Goal: Task Accomplishment & Management: Use online tool/utility

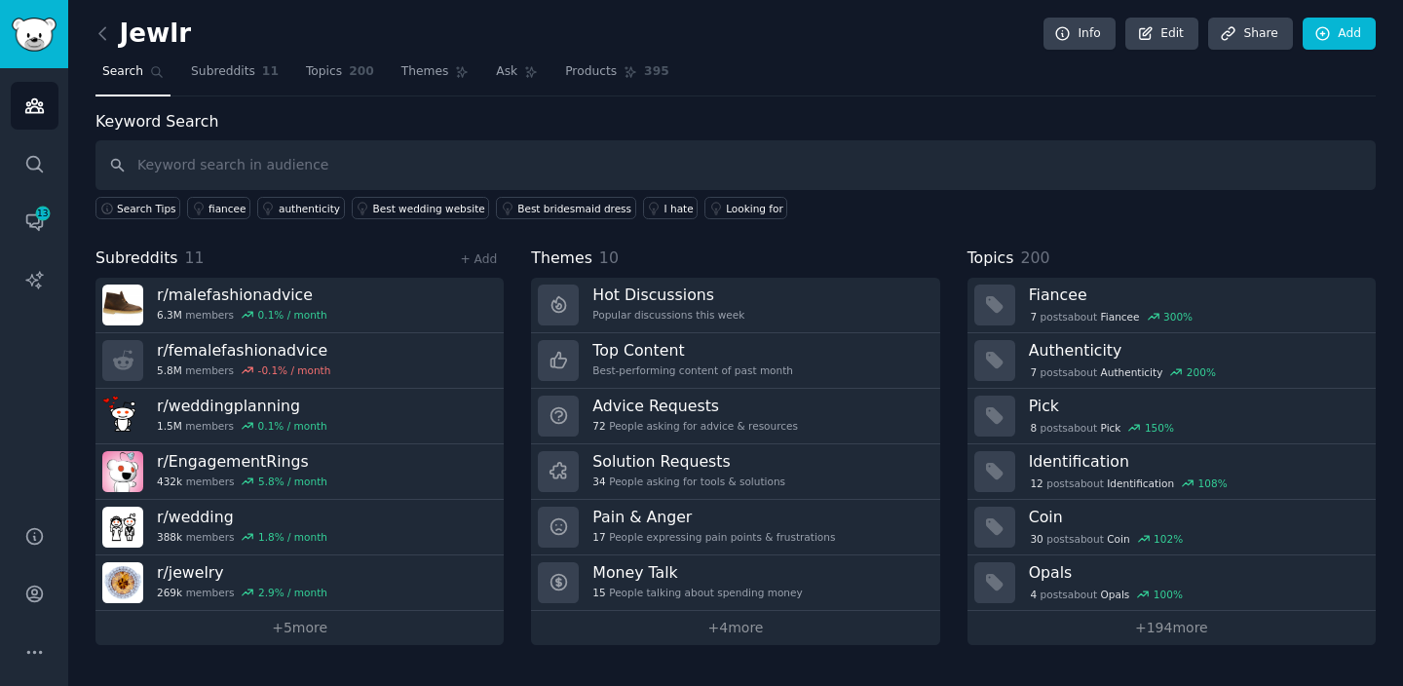
click at [132, 27] on h2 "Jewlr" at bounding box center [142, 34] width 95 height 31
click at [104, 27] on icon at bounding box center [102, 33] width 6 height 12
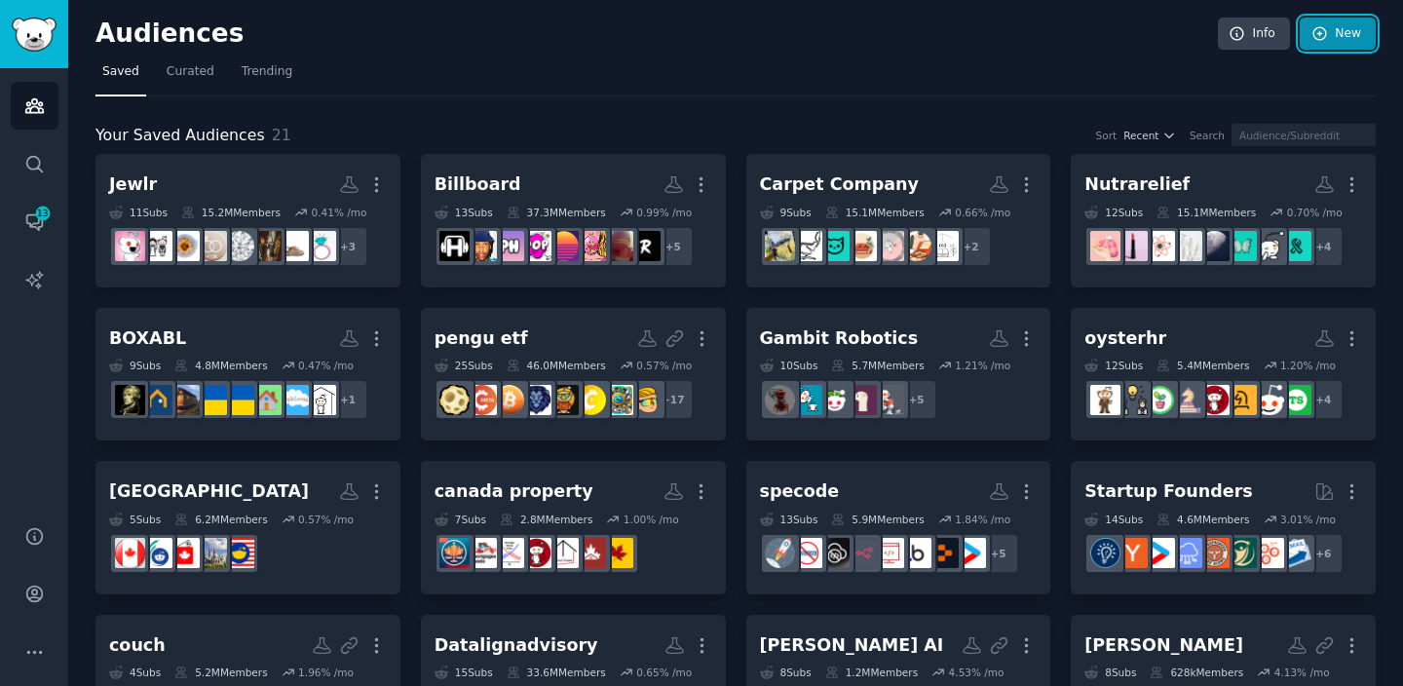
click at [1338, 37] on link "New" at bounding box center [1338, 34] width 76 height 33
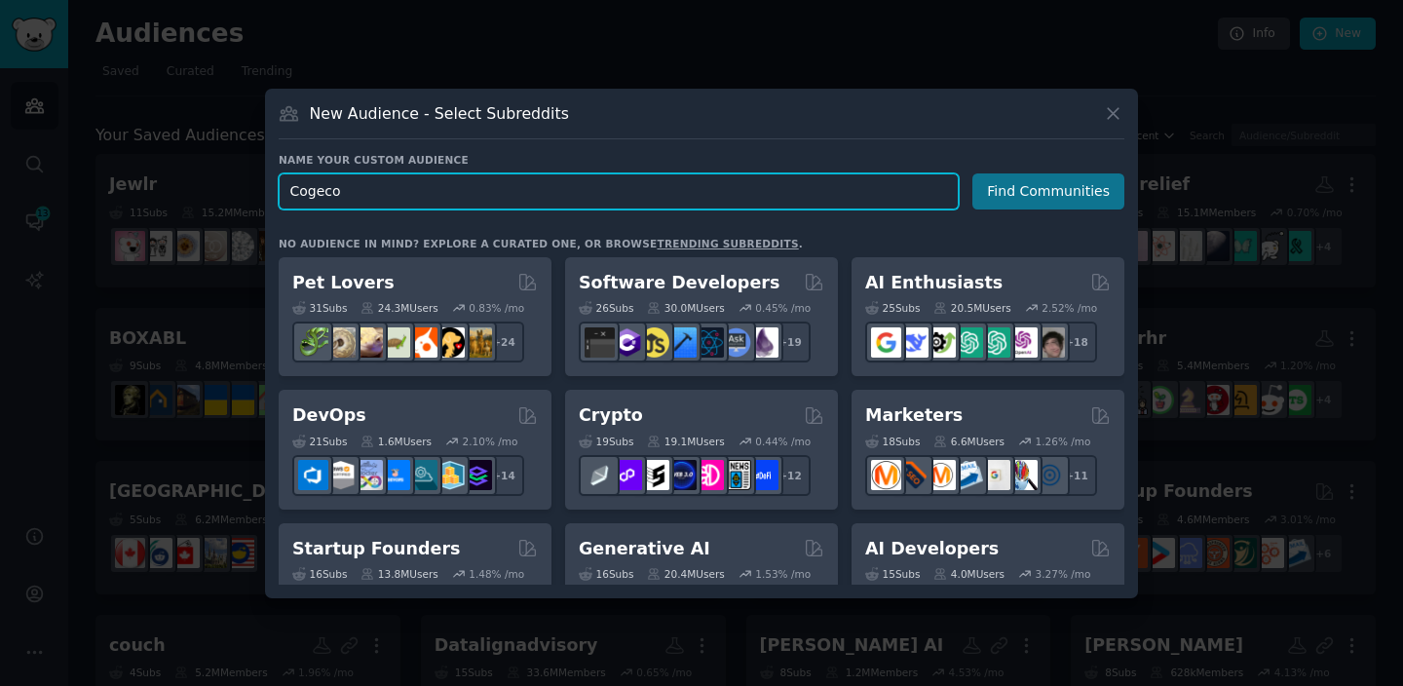
type input "Cogeco"
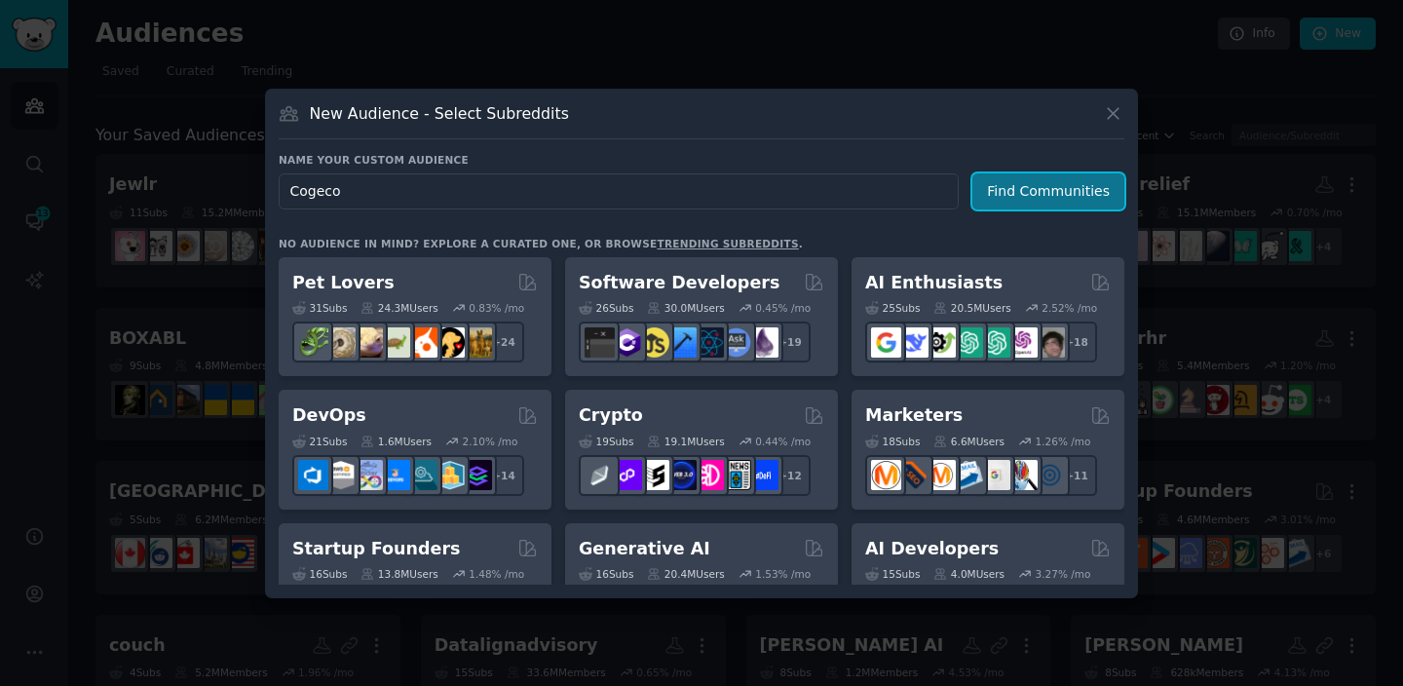
click at [1003, 200] on button "Find Communities" at bounding box center [1048, 191] width 152 height 36
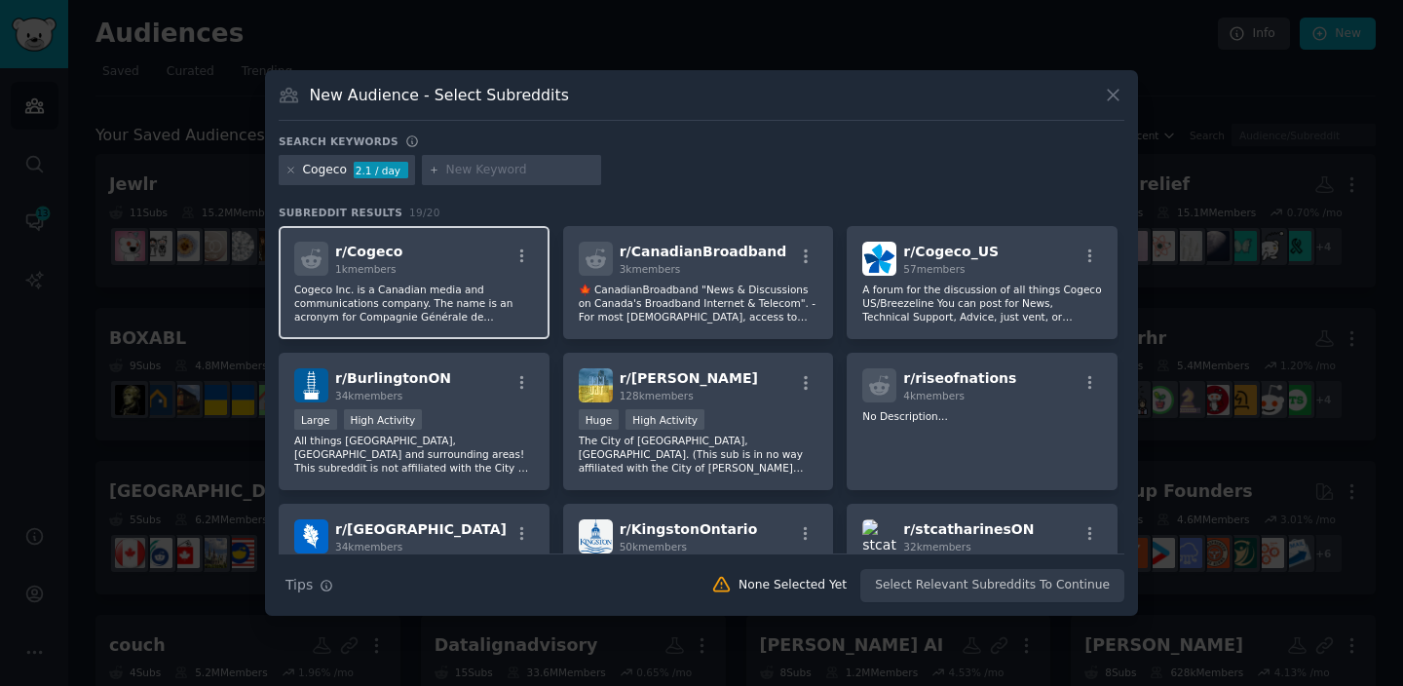
click at [508, 298] on p "Cogeco Inc. is a Canadian media and communications company. The name is an acro…" at bounding box center [414, 303] width 240 height 41
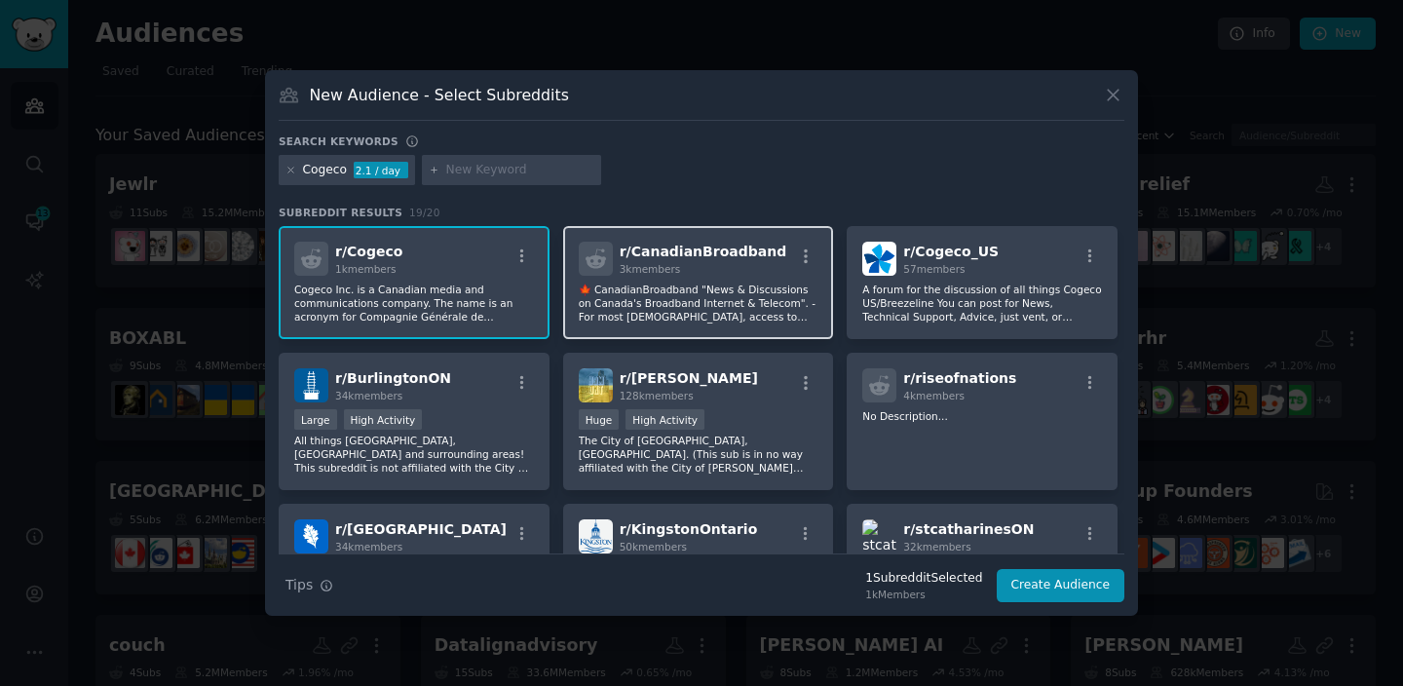
click at [668, 262] on div "3k members" at bounding box center [704, 269] width 168 height 14
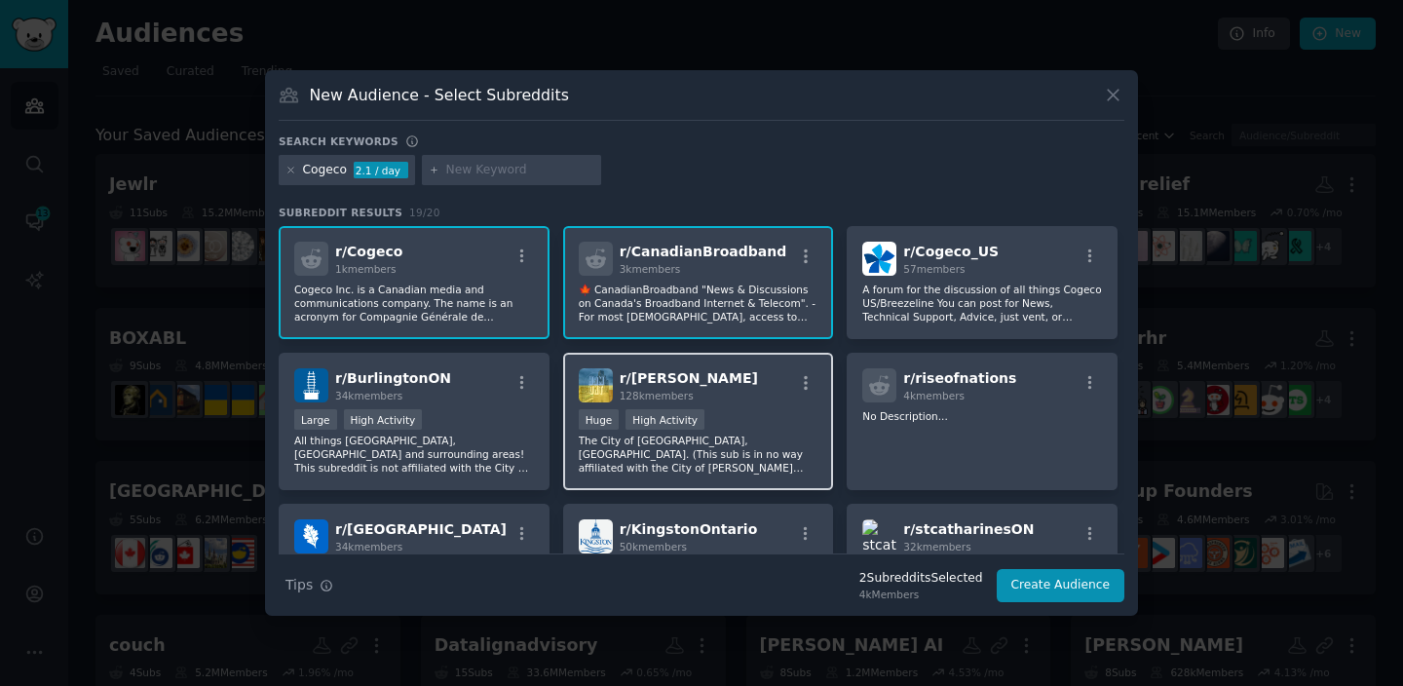
click at [691, 381] on div "r/ [PERSON_NAME] 128k members" at bounding box center [699, 385] width 240 height 34
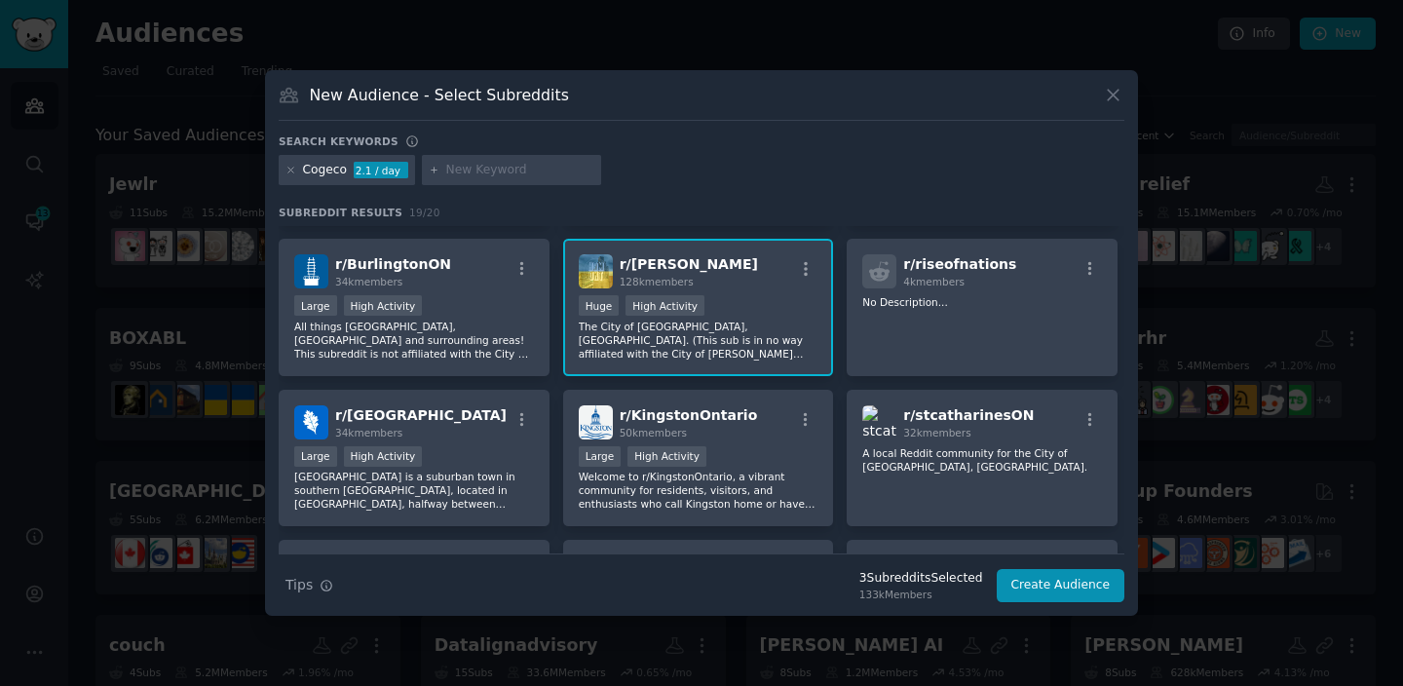
scroll to position [116, 0]
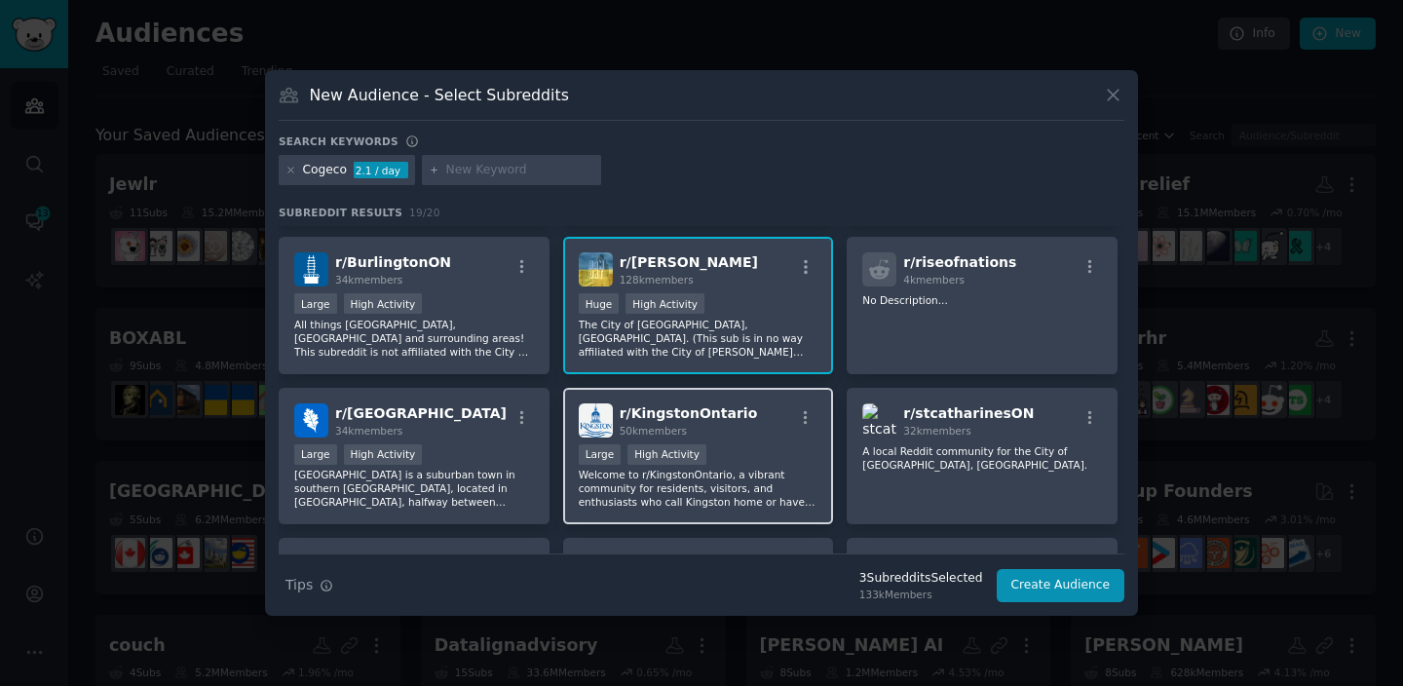
click at [749, 437] on div "r/ KingstonOntario 50k members" at bounding box center [699, 420] width 240 height 34
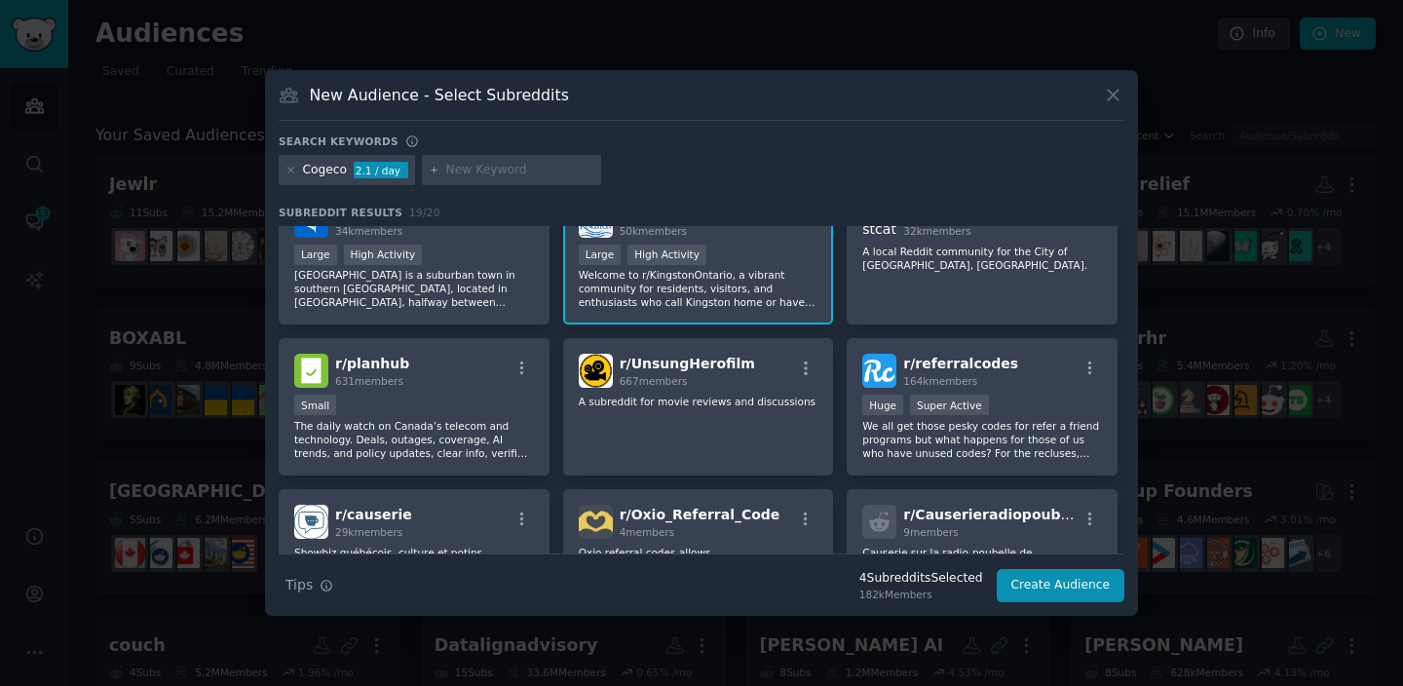
scroll to position [372, 0]
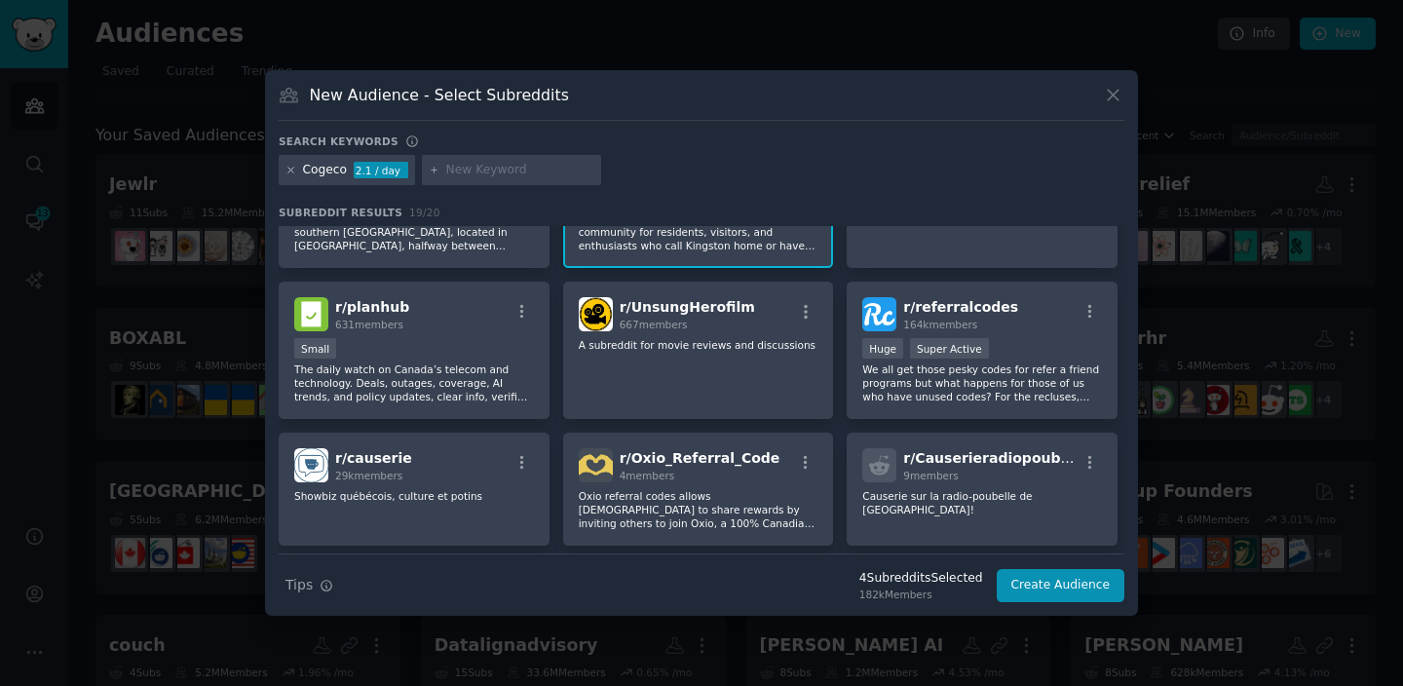
click at [293, 172] on icon at bounding box center [290, 170] width 11 height 11
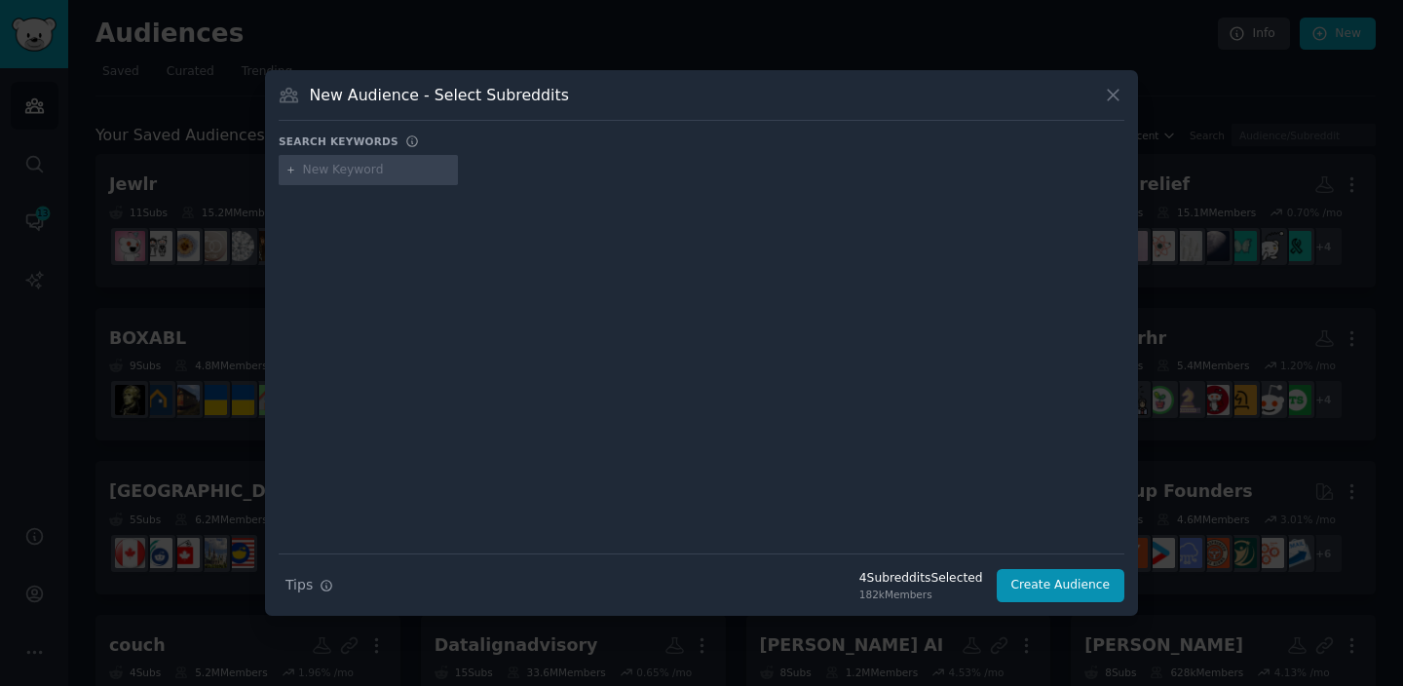
click at [348, 174] on input "text" at bounding box center [377, 171] width 148 height 18
type input "[PERSON_NAME]"
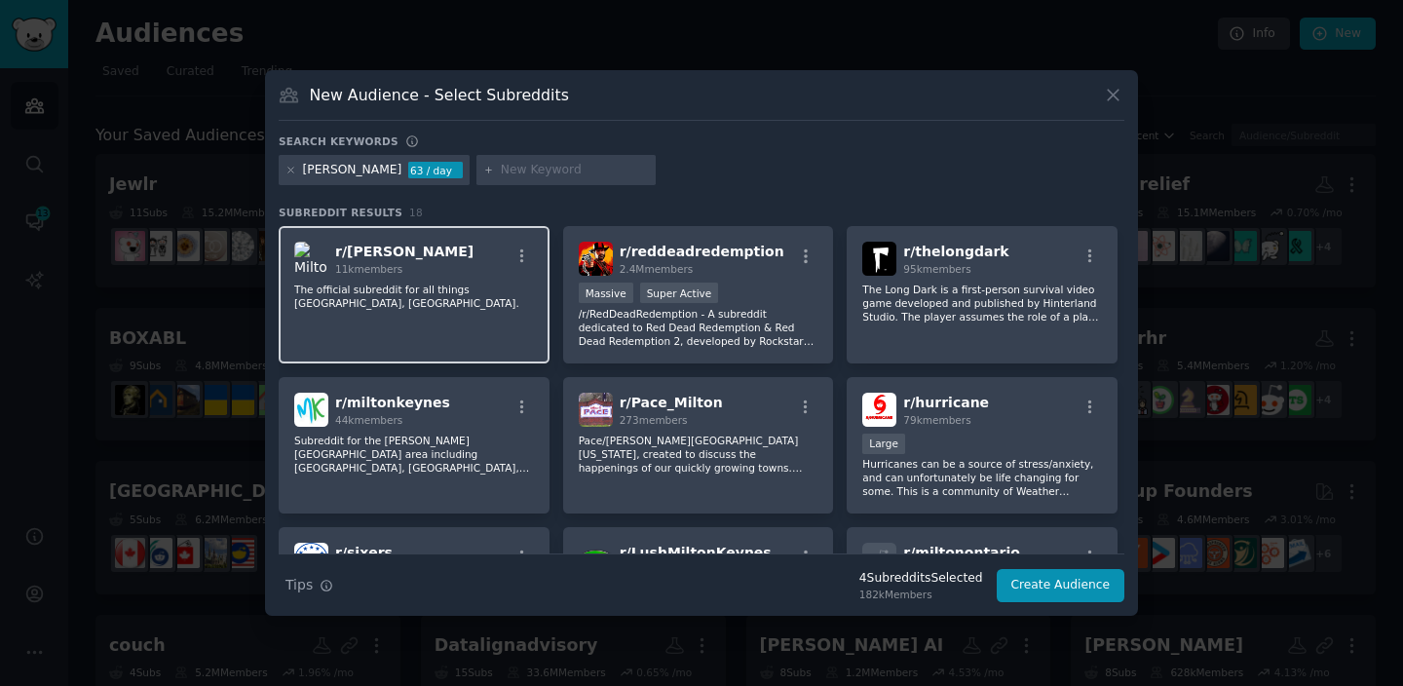
click at [491, 317] on div "r/ [PERSON_NAME] 11k members The official subreddit for all things [GEOGRAPHIC_…" at bounding box center [414, 294] width 271 height 137
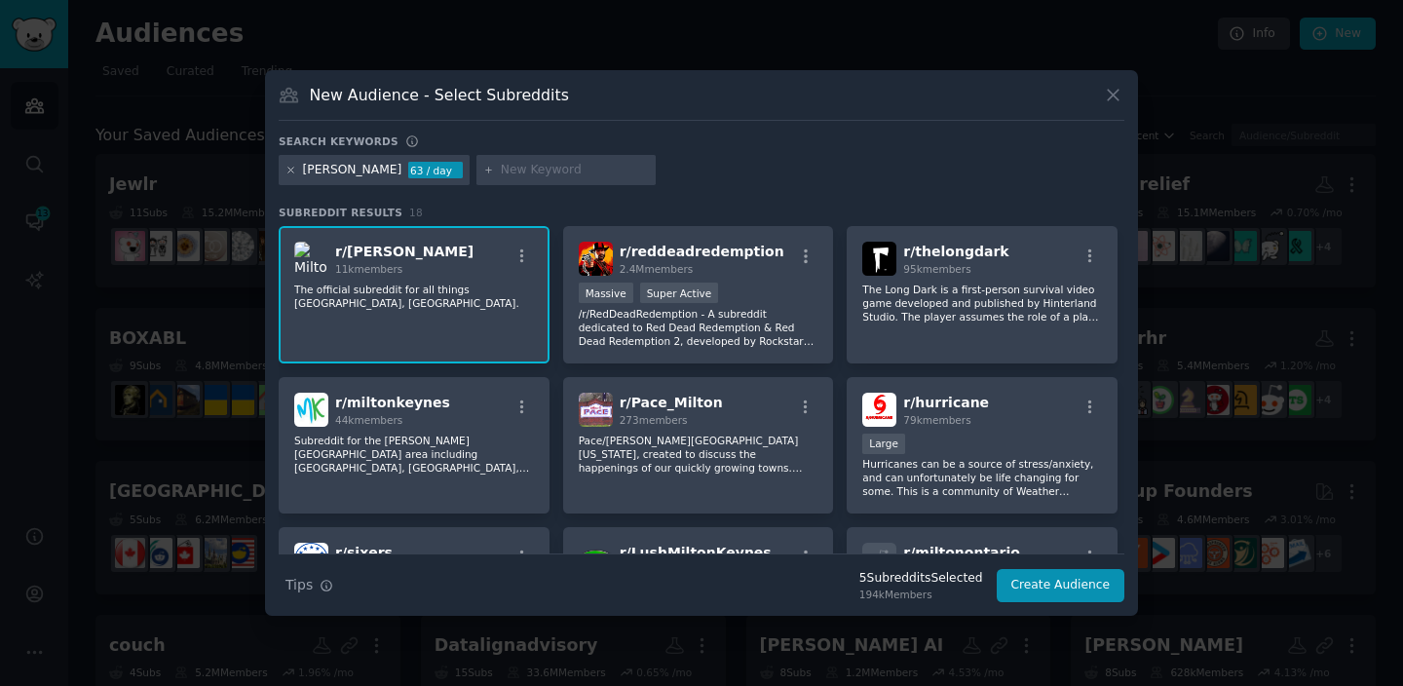
click at [290, 171] on icon at bounding box center [290, 170] width 11 height 11
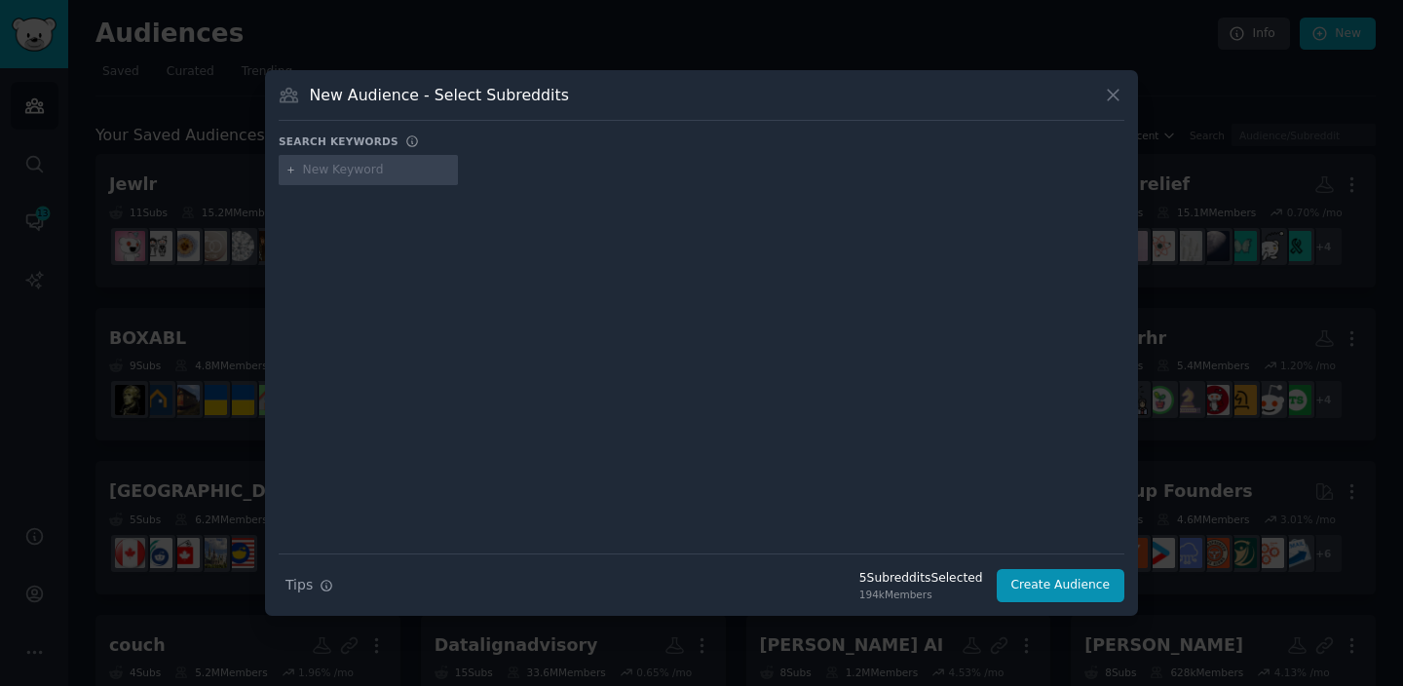
click at [364, 166] on input "text" at bounding box center [377, 171] width 148 height 18
type input "[GEOGRAPHIC_DATA]"
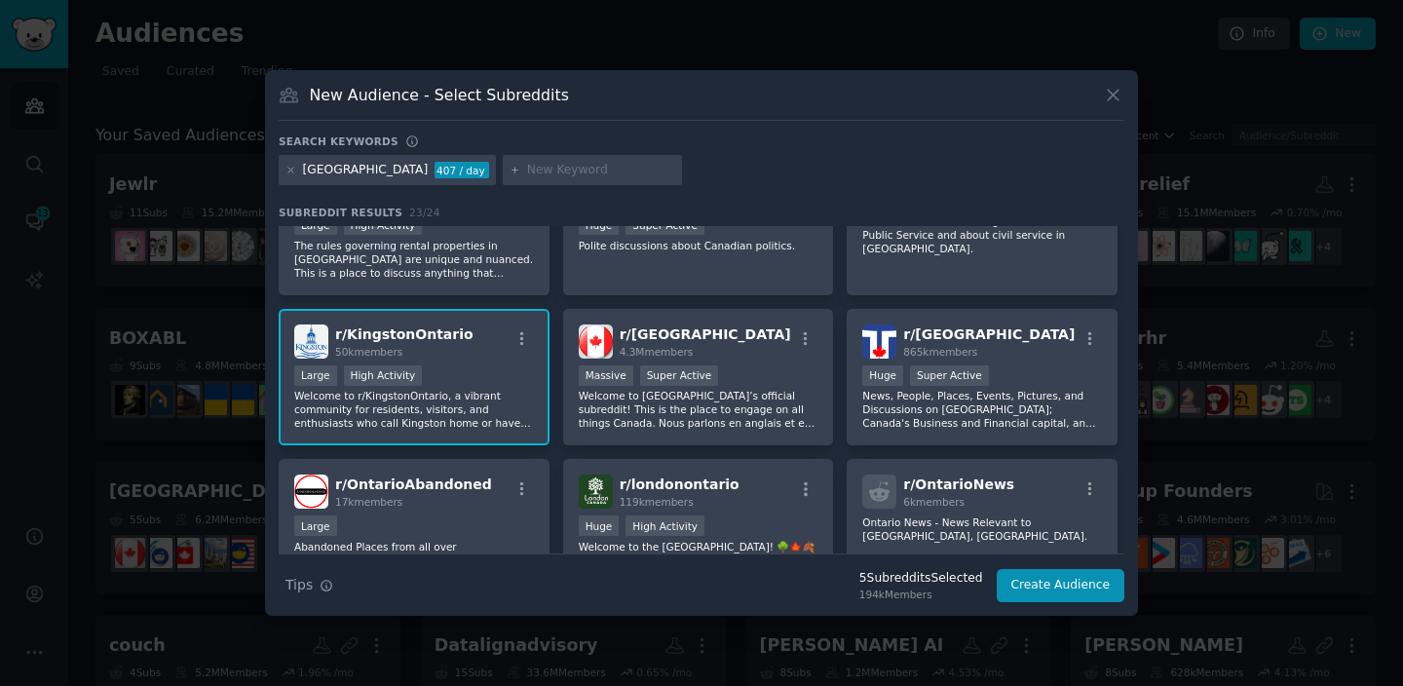
scroll to position [84, 0]
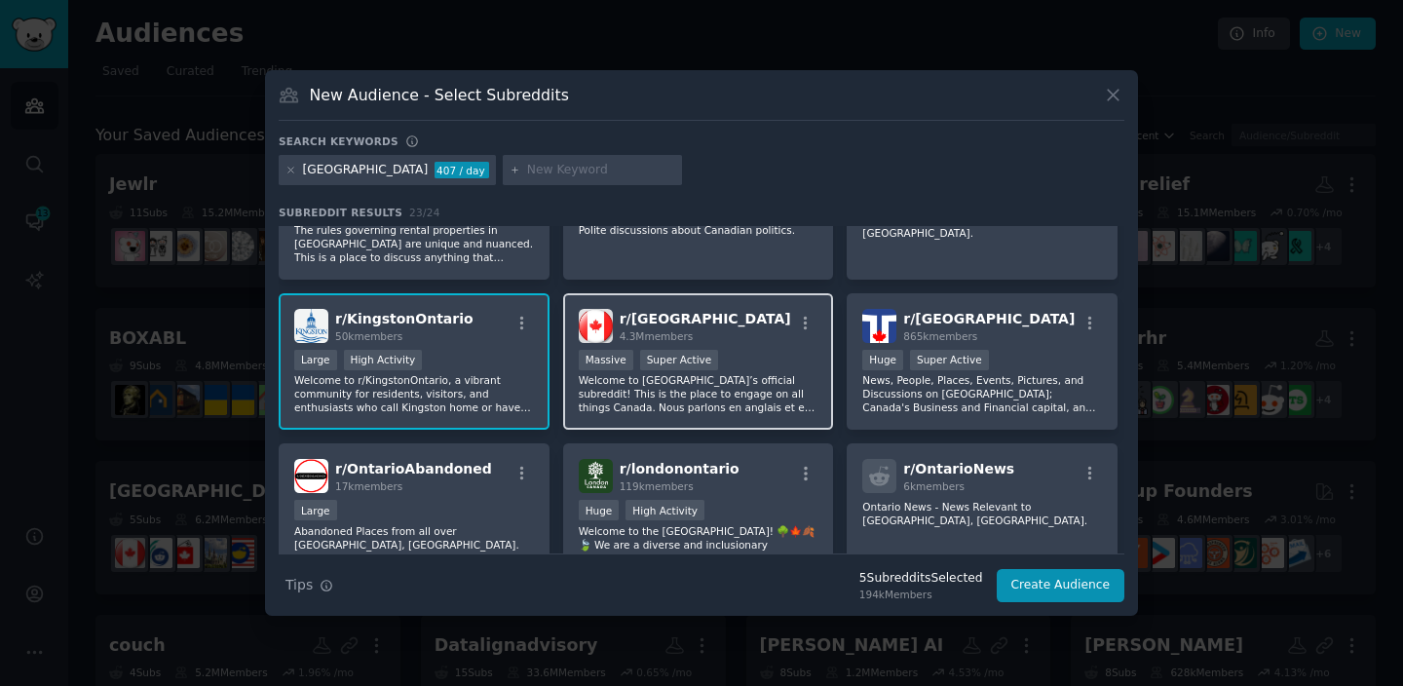
click at [661, 391] on p "Welcome to [GEOGRAPHIC_DATA]’s official subreddit! This is the place to engage …" at bounding box center [699, 393] width 240 height 41
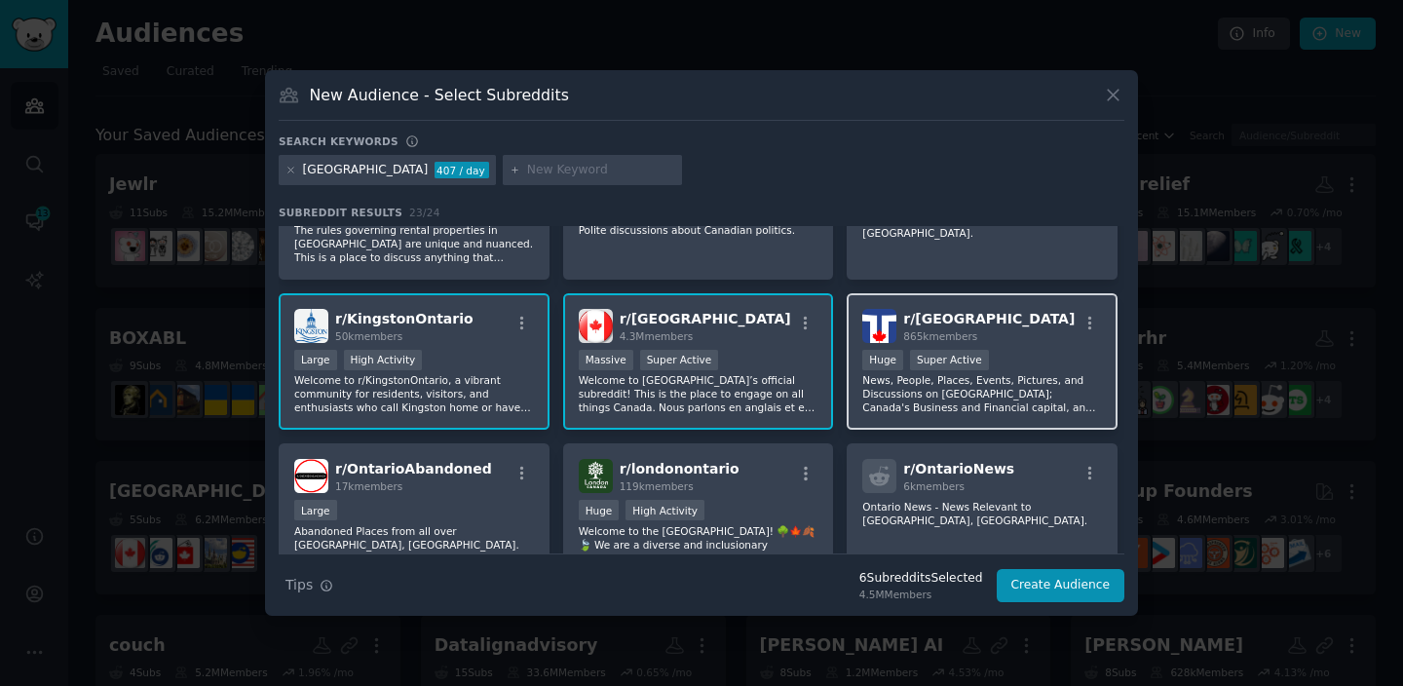
click at [942, 404] on p "News, People, Places, Events, Pictures, and Discussions on [GEOGRAPHIC_DATA]; C…" at bounding box center [982, 393] width 240 height 41
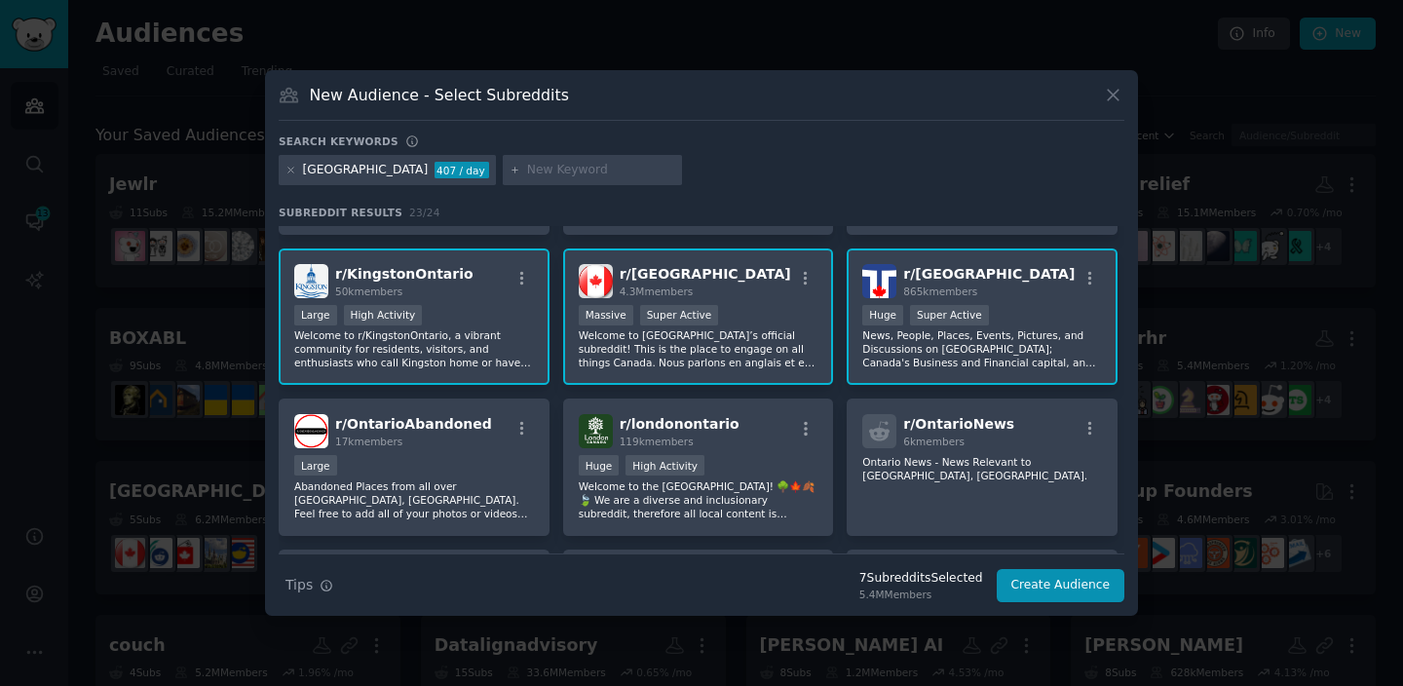
scroll to position [190, 0]
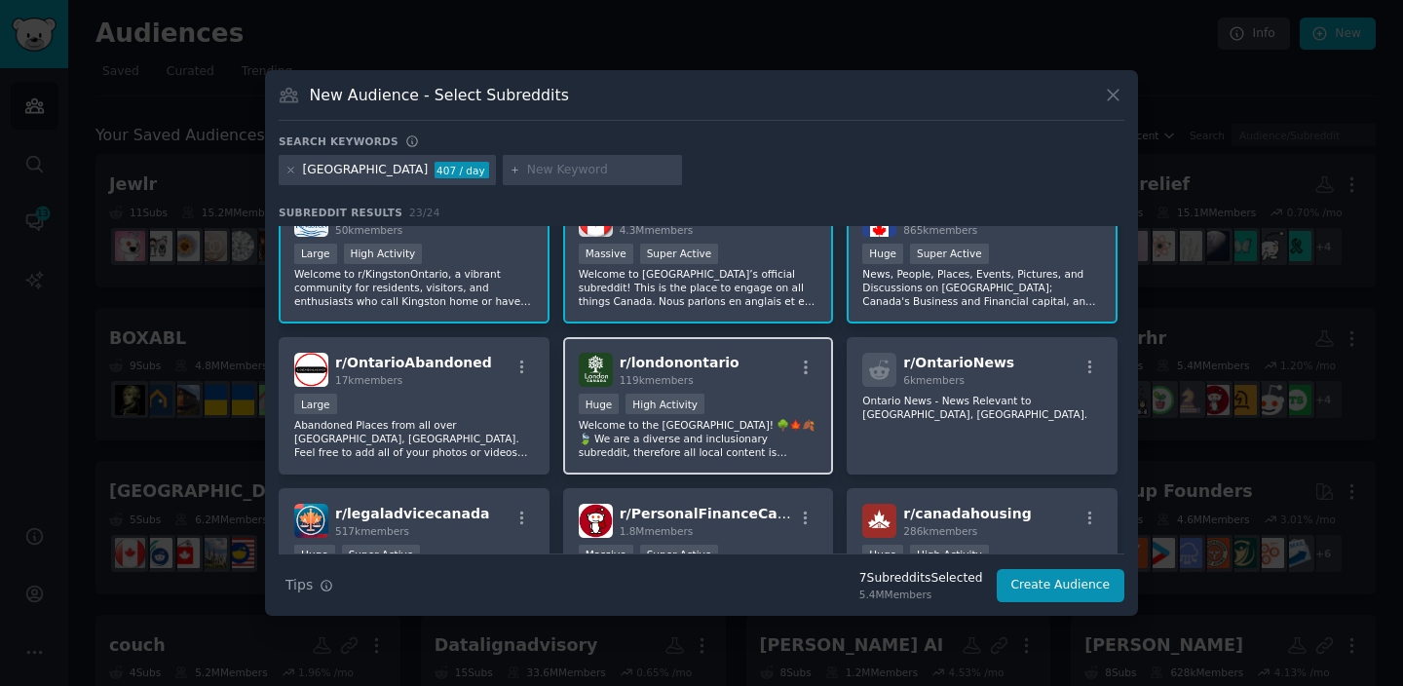
click at [774, 365] on div "r/ londonontario 119k members" at bounding box center [699, 370] width 240 height 34
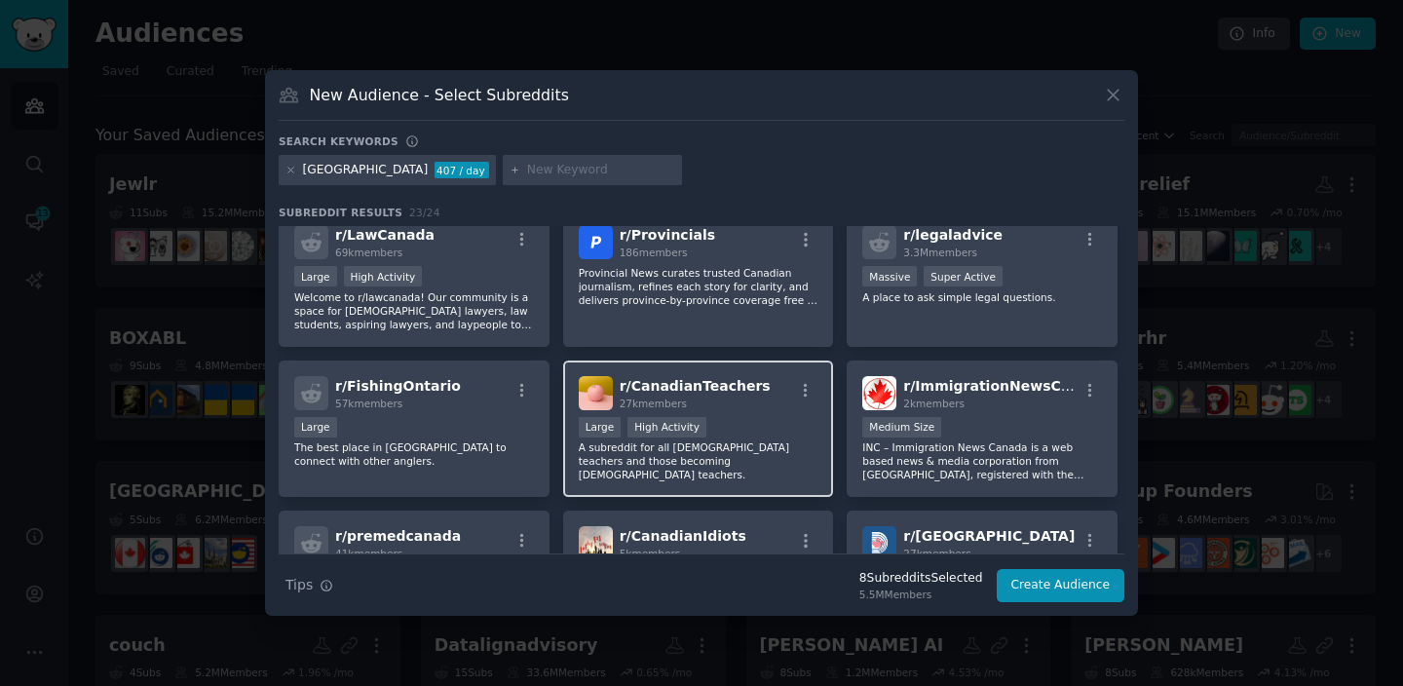
scroll to position [716, 0]
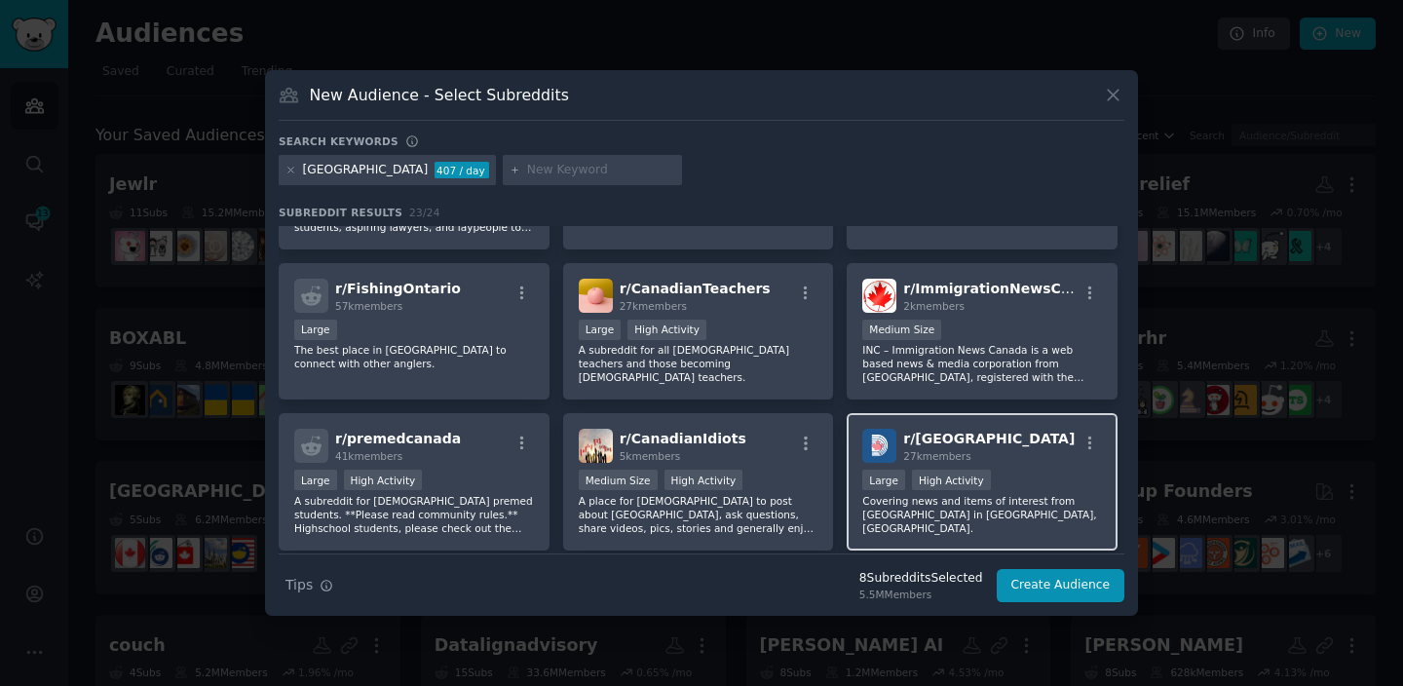
click at [913, 540] on div "r/ durham 27k members >= 80th percentile for submissions / day Large High Activ…" at bounding box center [982, 481] width 271 height 137
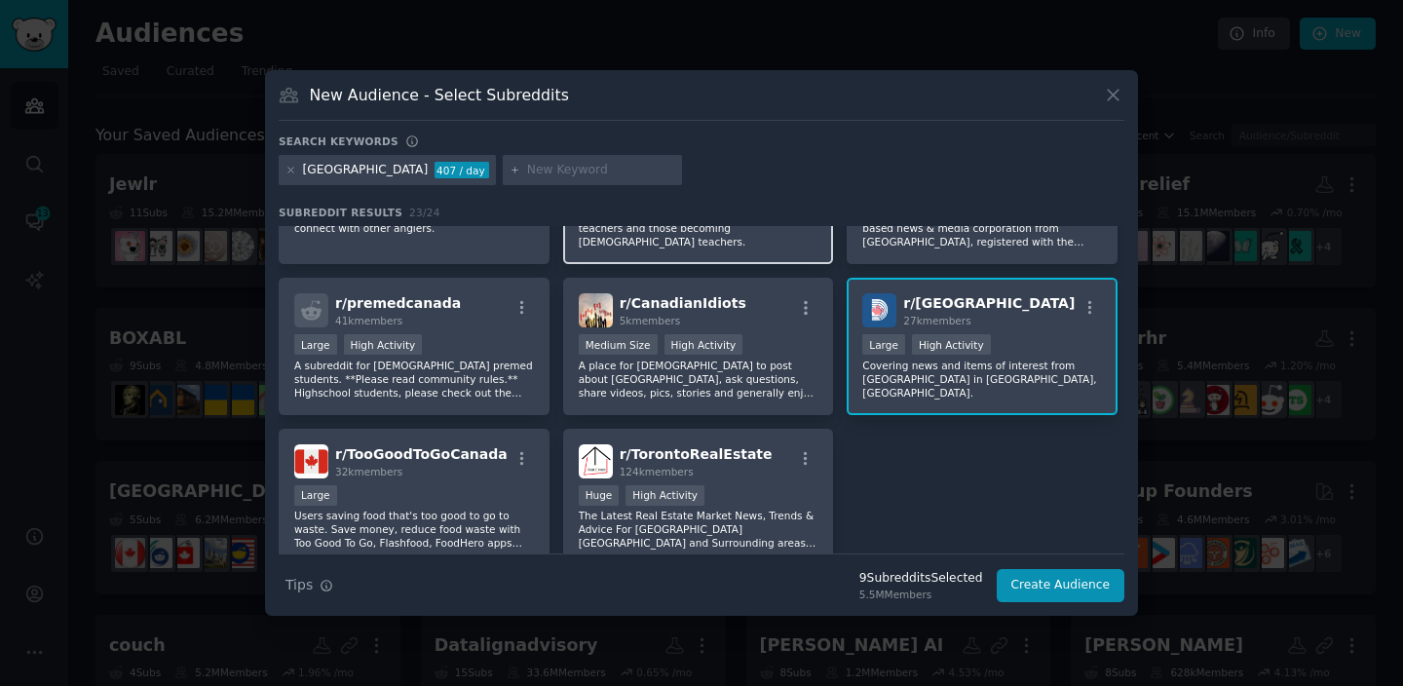
scroll to position [860, 0]
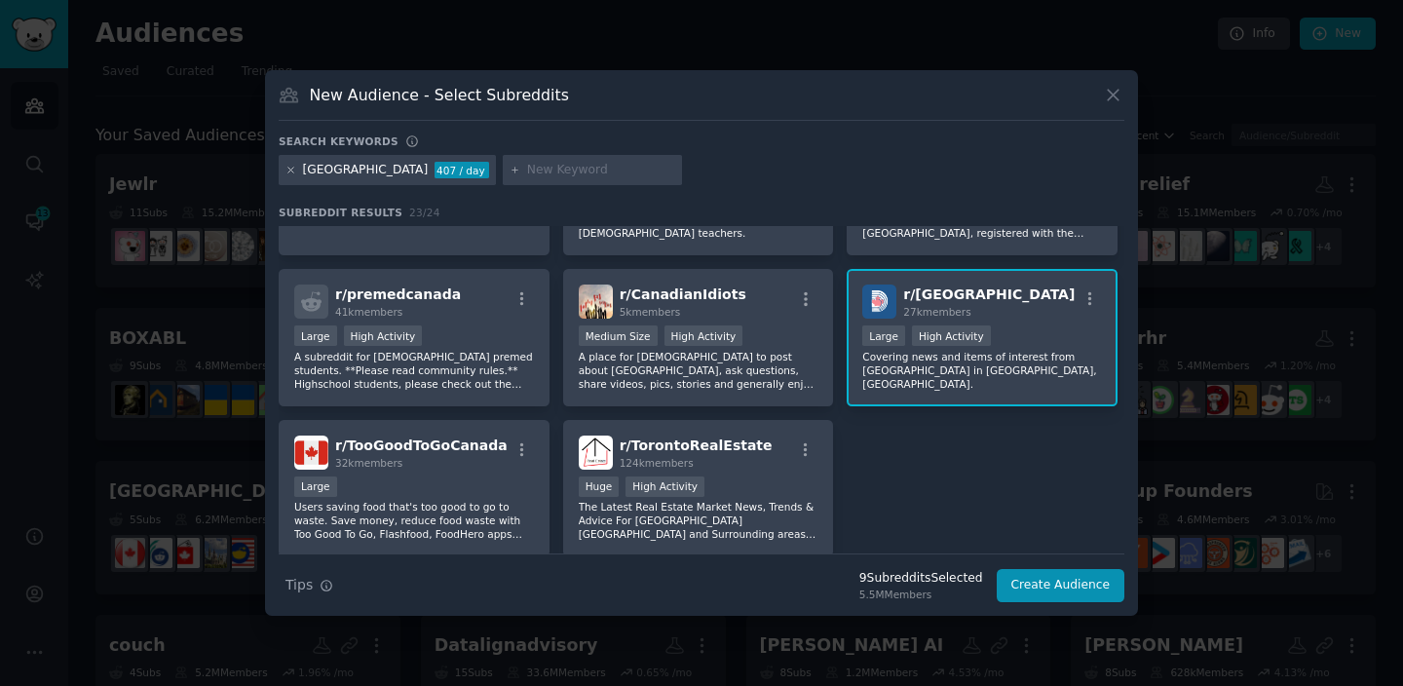
click at [293, 171] on icon at bounding box center [290, 170] width 11 height 11
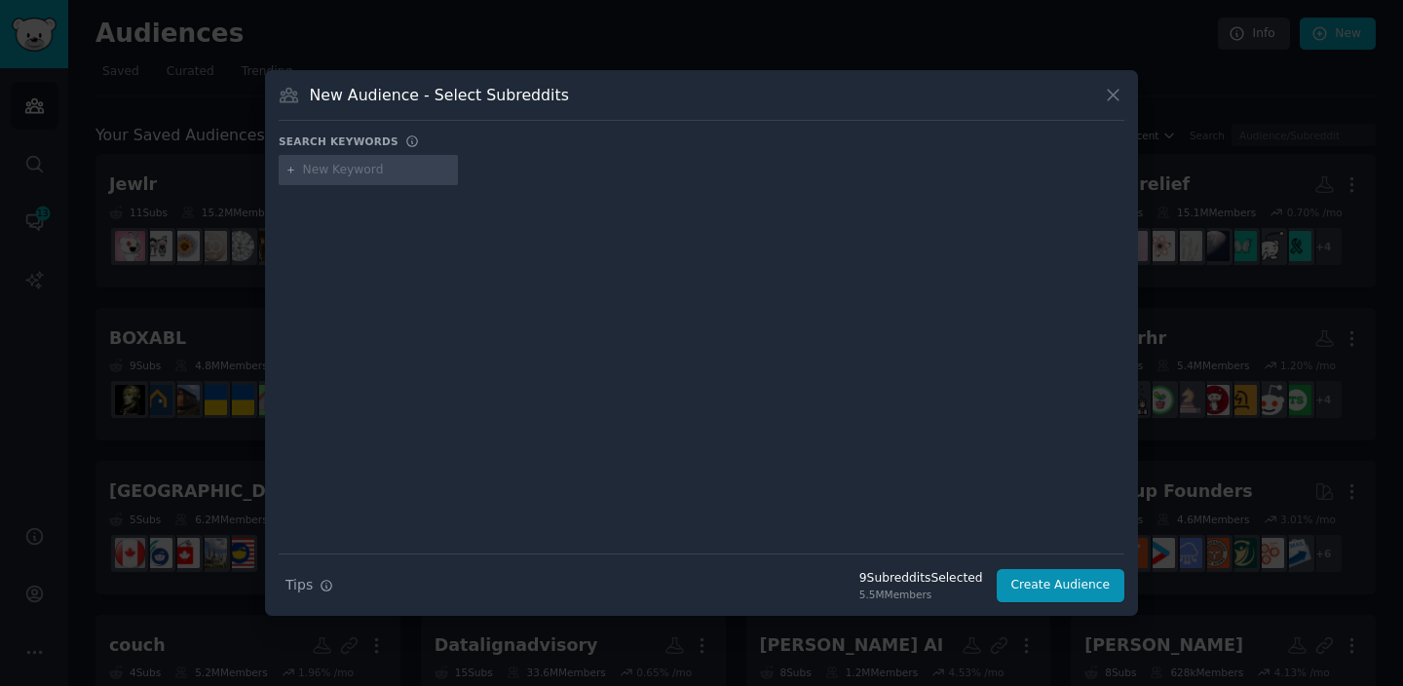
click at [328, 167] on input "text" at bounding box center [377, 171] width 148 height 18
type input "[GEOGRAPHIC_DATA]"
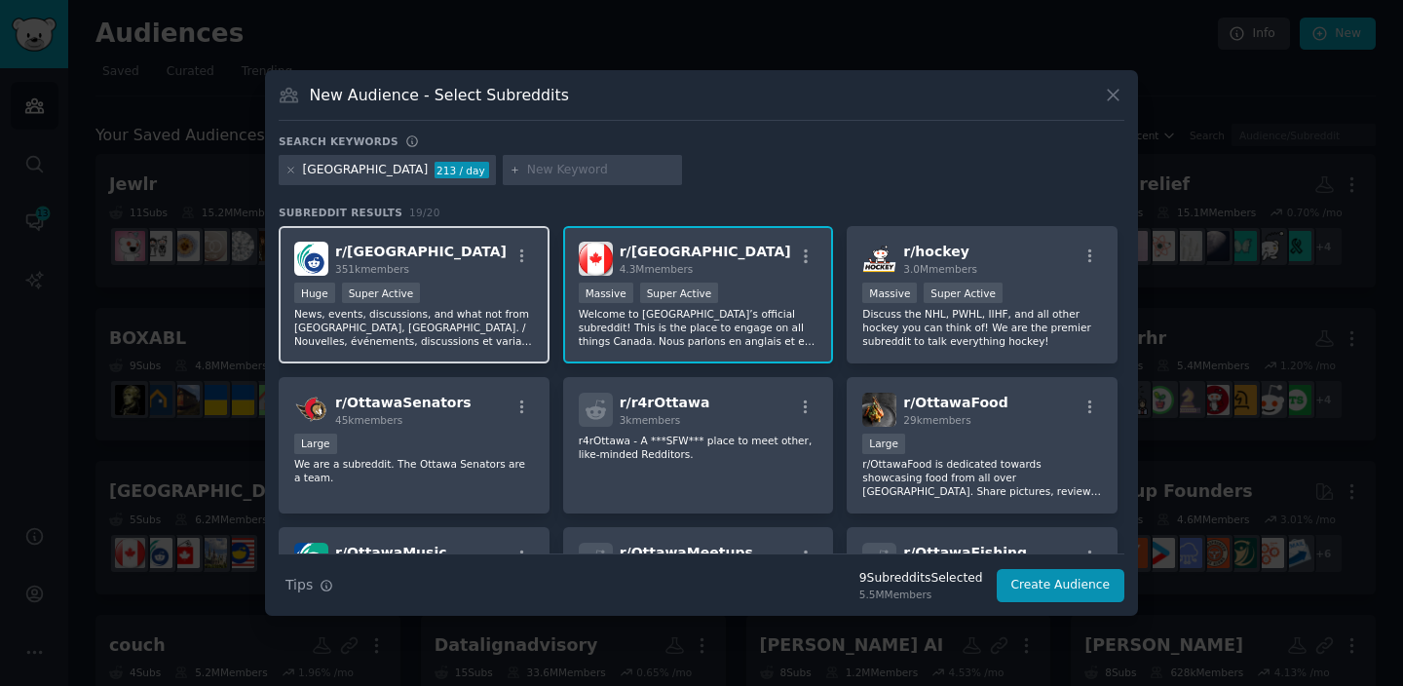
click at [415, 265] on div "r/ ottawa 351k members" at bounding box center [414, 259] width 240 height 34
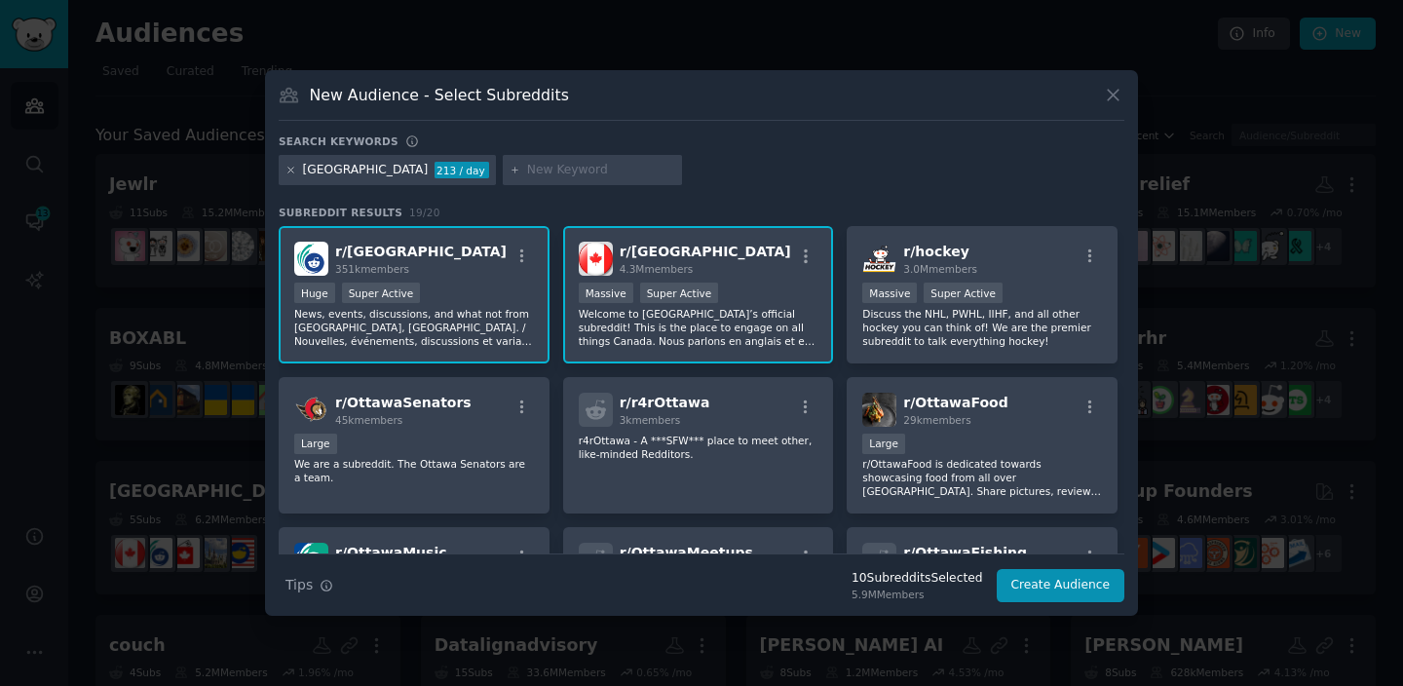
click at [293, 174] on icon at bounding box center [290, 170] width 11 height 11
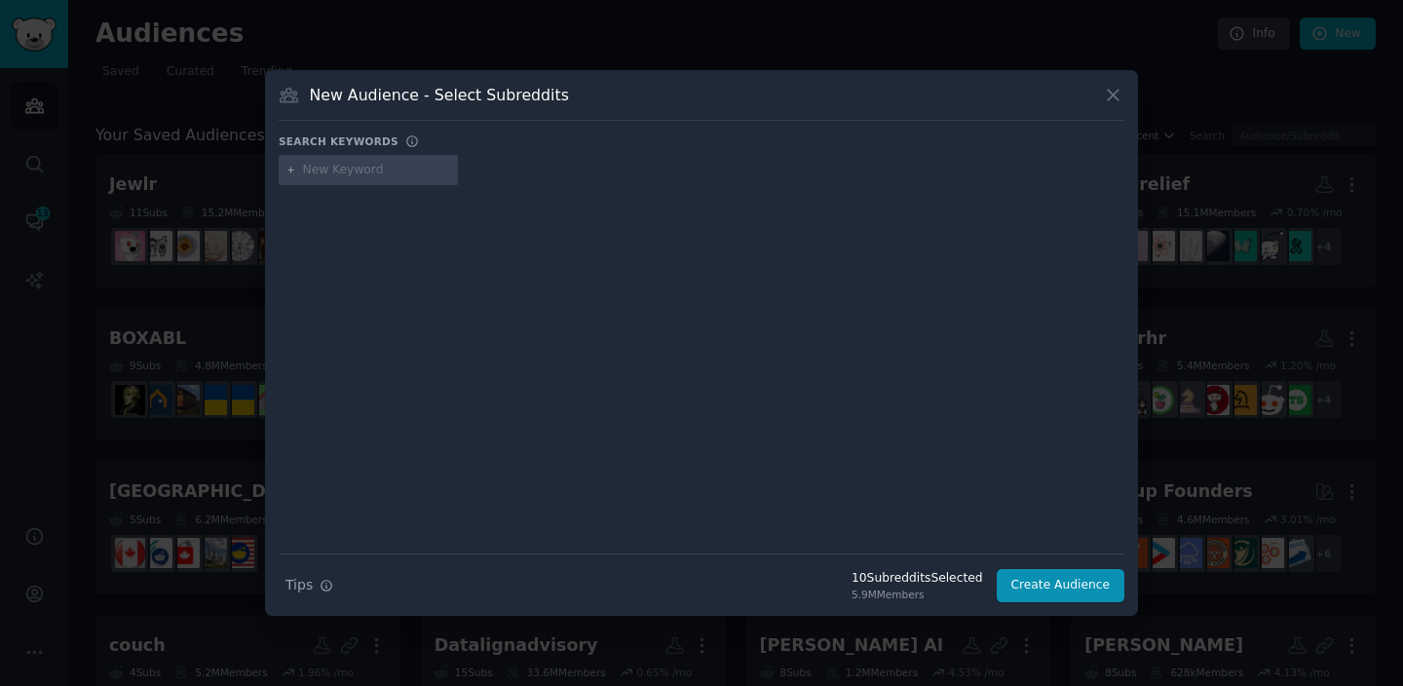
click at [363, 182] on div at bounding box center [368, 170] width 179 height 31
click at [363, 164] on input "text" at bounding box center [377, 171] width 148 height 18
type input "[GEOGRAPHIC_DATA]"
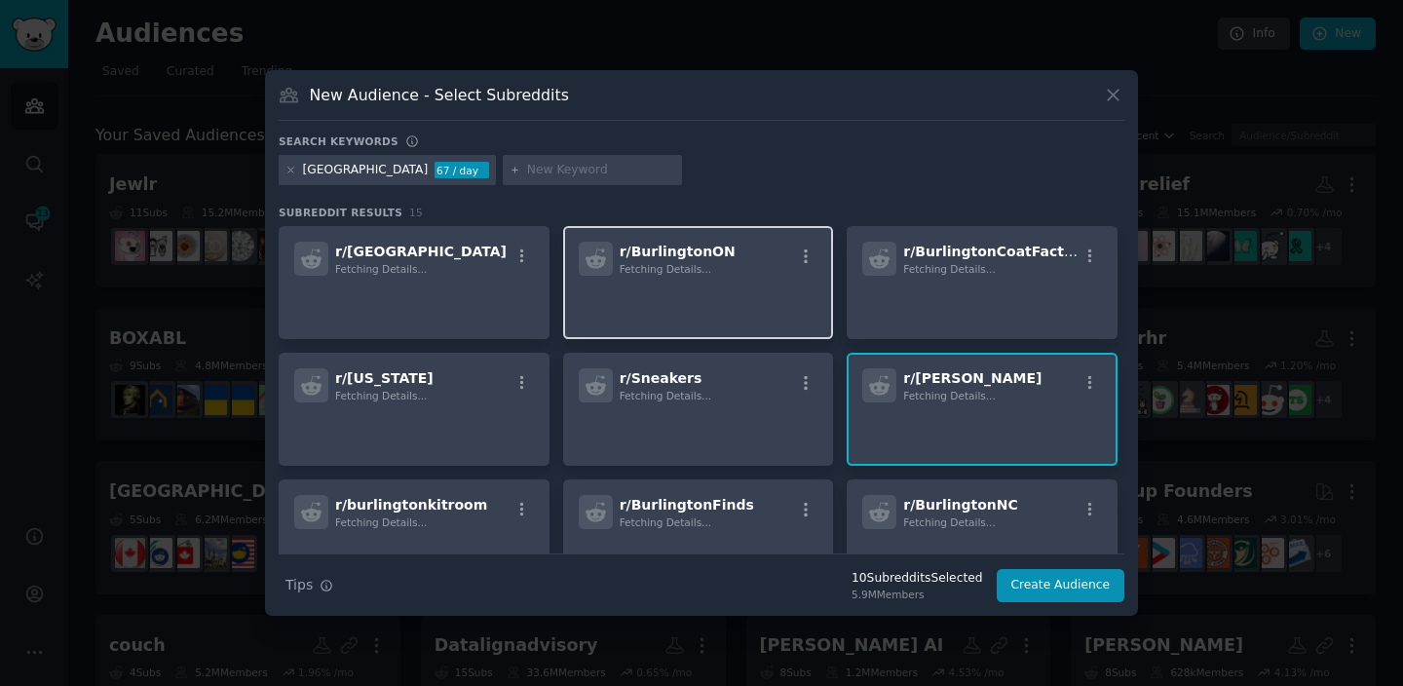
click at [671, 323] on div "r/ BurlingtonON Fetching Details..." at bounding box center [698, 282] width 271 height 113
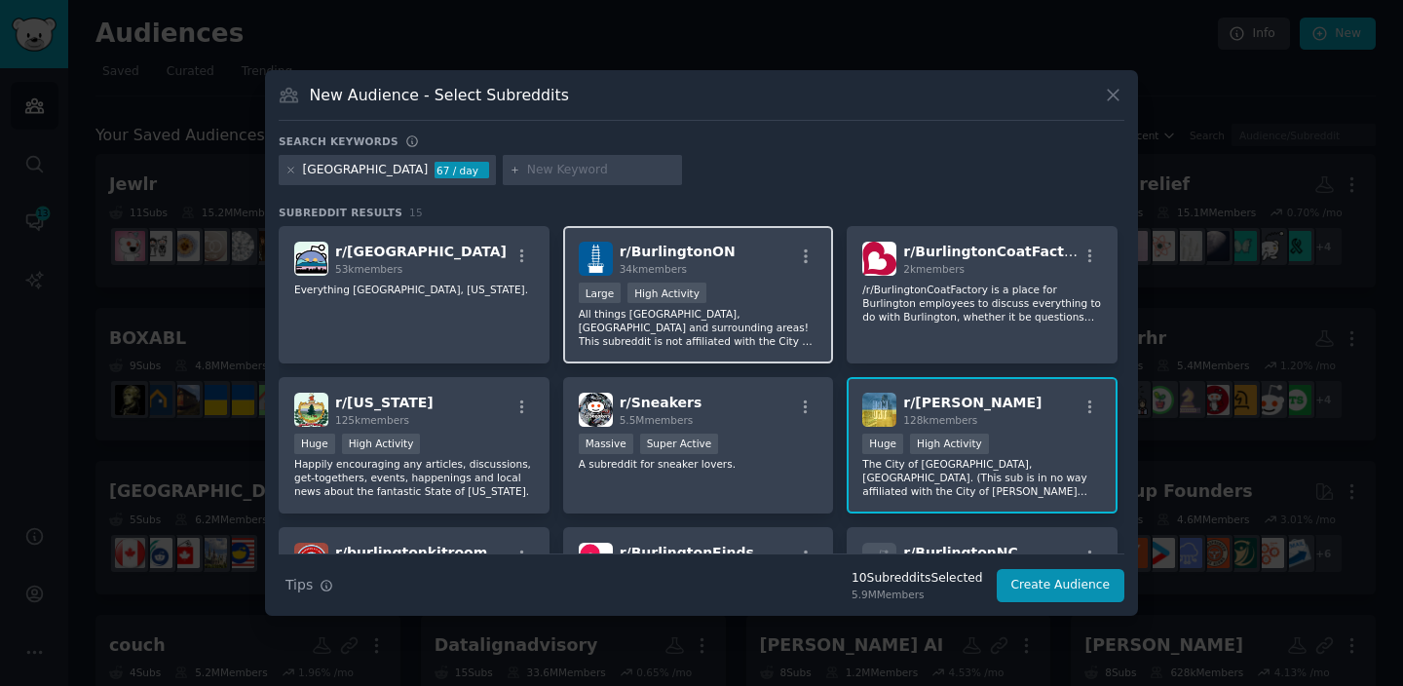
click at [725, 249] on div "r/ BurlingtonON 34k members" at bounding box center [699, 259] width 240 height 34
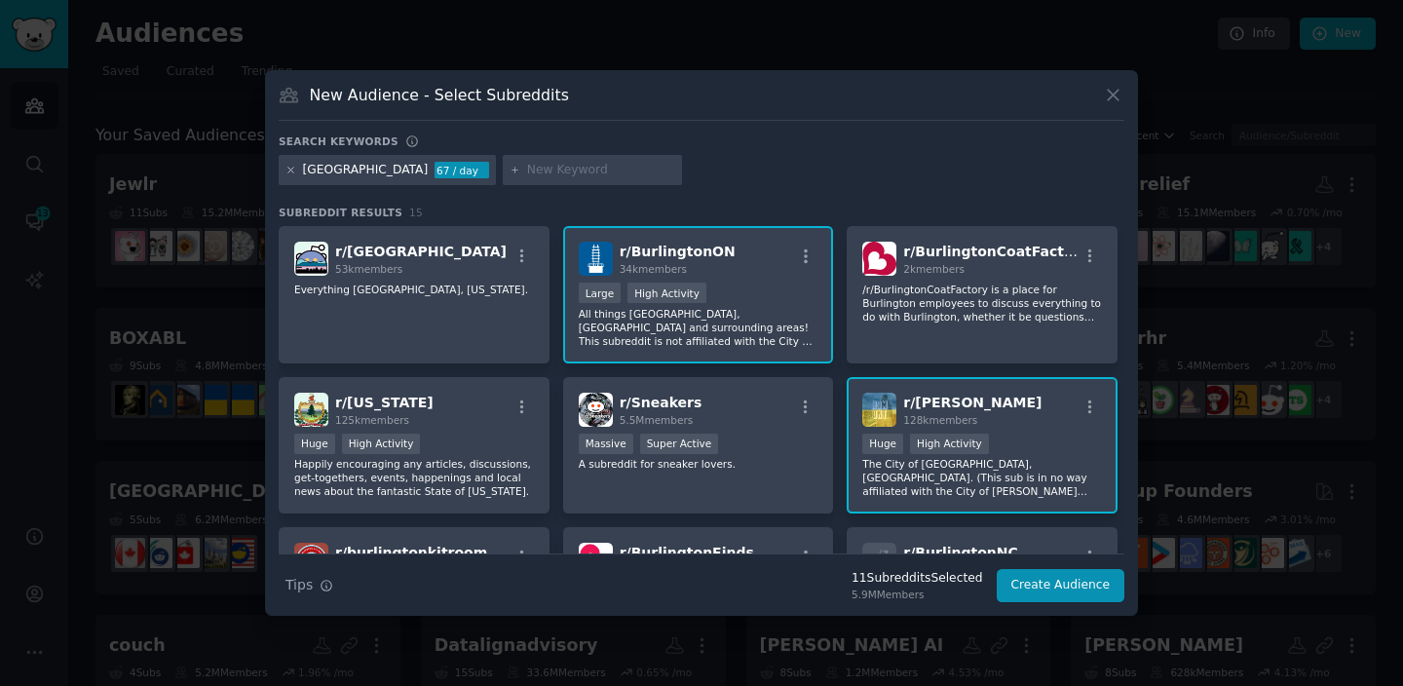
click at [286, 171] on icon at bounding box center [290, 170] width 11 height 11
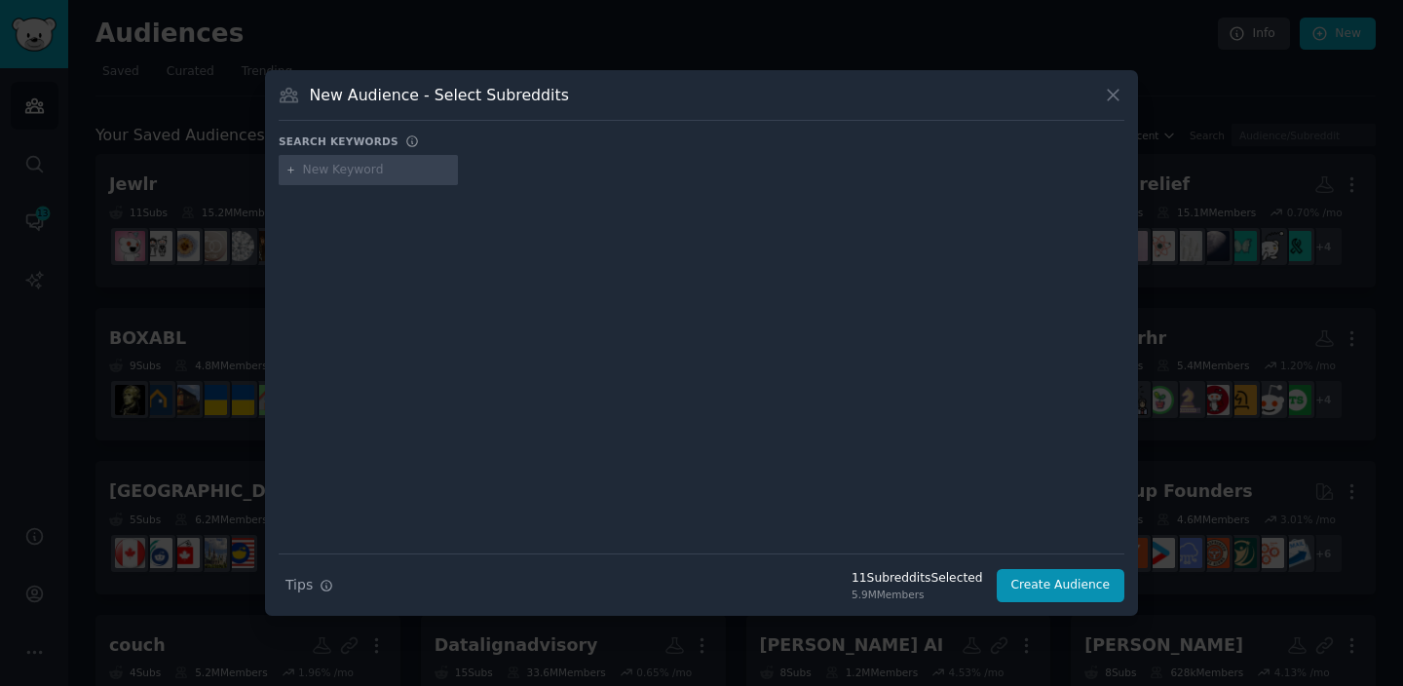
click at [334, 172] on input "text" at bounding box center [377, 171] width 148 height 18
type input "[GEOGRAPHIC_DATA]"
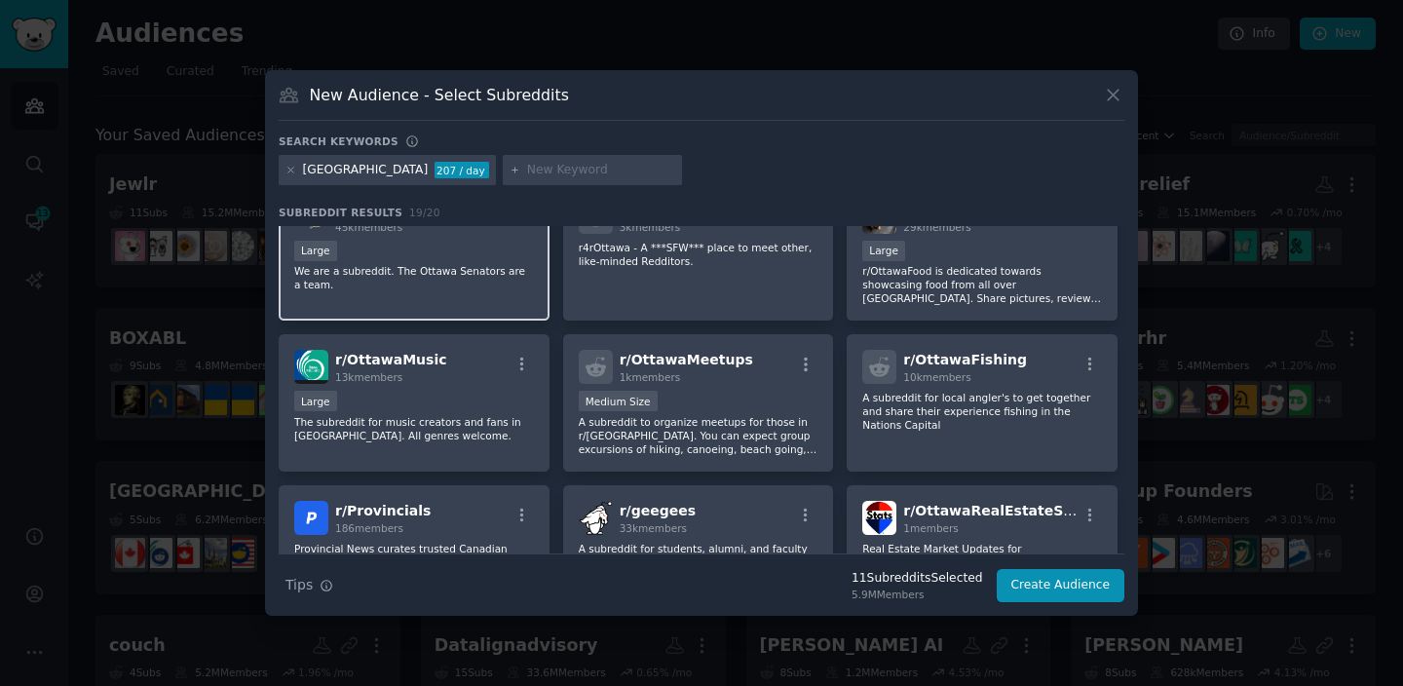
scroll to position [203, 0]
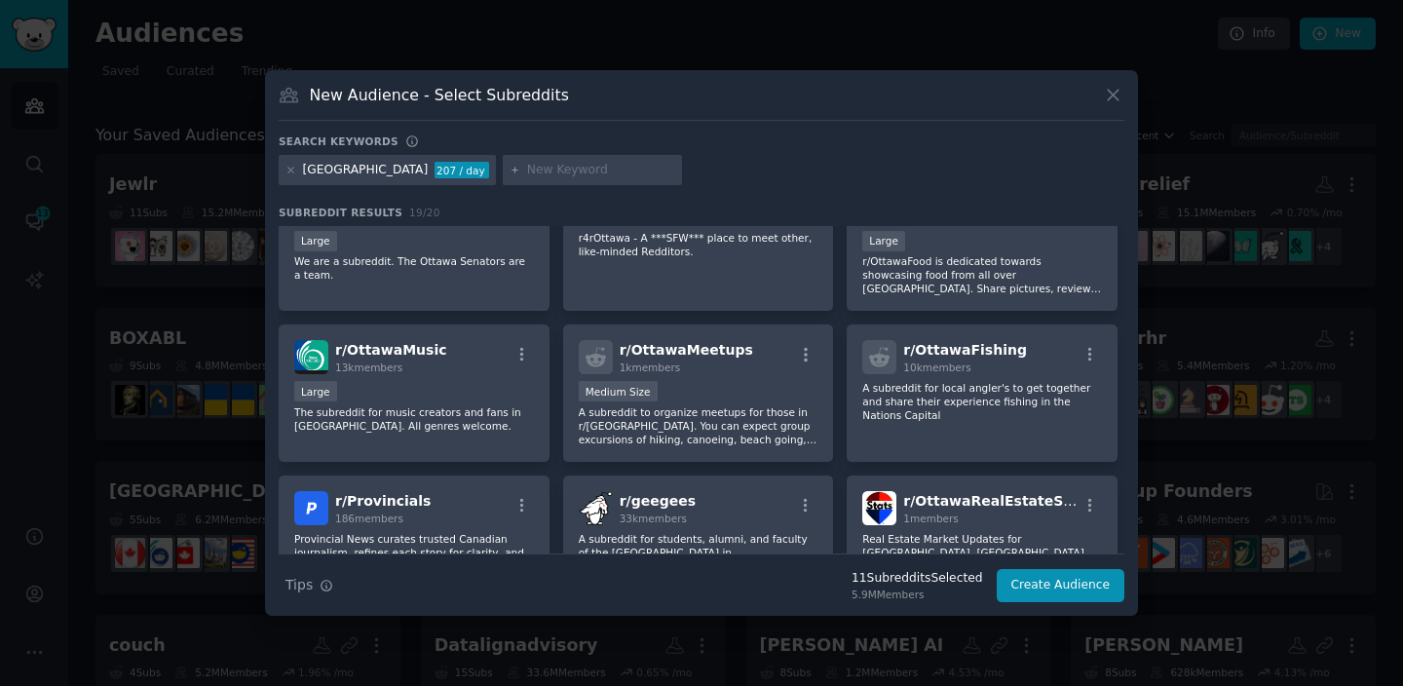
click at [290, 178] on div "ottawa 207 / day" at bounding box center [387, 170] width 217 height 31
click at [284, 174] on div "ottawa 207 / day" at bounding box center [387, 170] width 217 height 31
click at [292, 172] on icon at bounding box center [290, 170] width 11 height 11
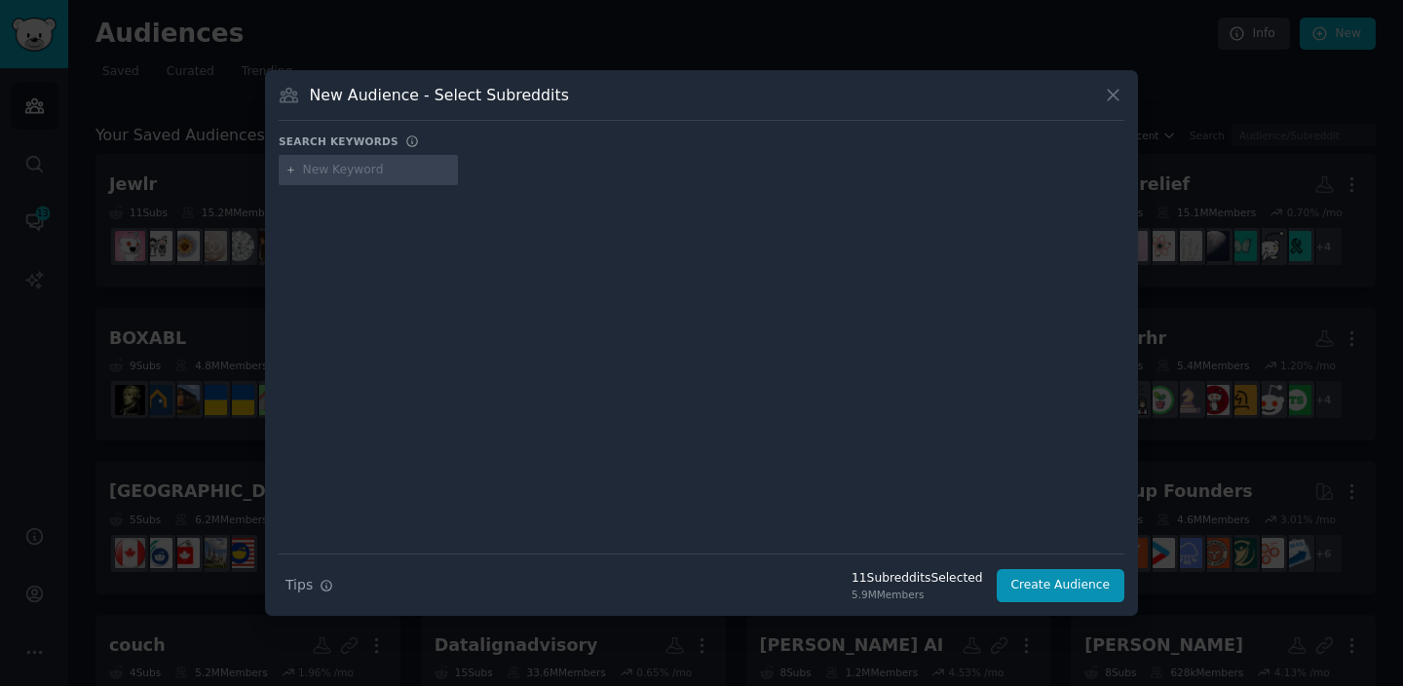
click at [347, 174] on input "text" at bounding box center [377, 171] width 148 height 18
type input "curlingham"
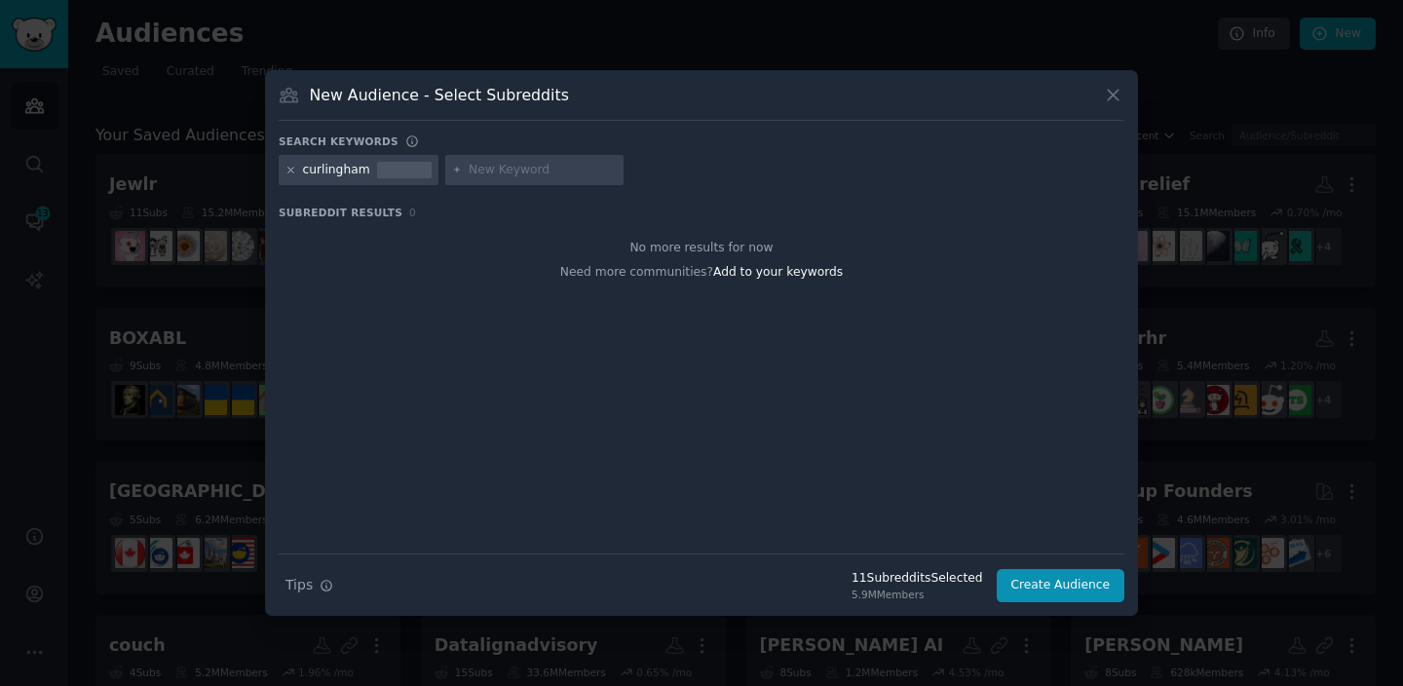
click at [291, 167] on icon at bounding box center [290, 170] width 11 height 11
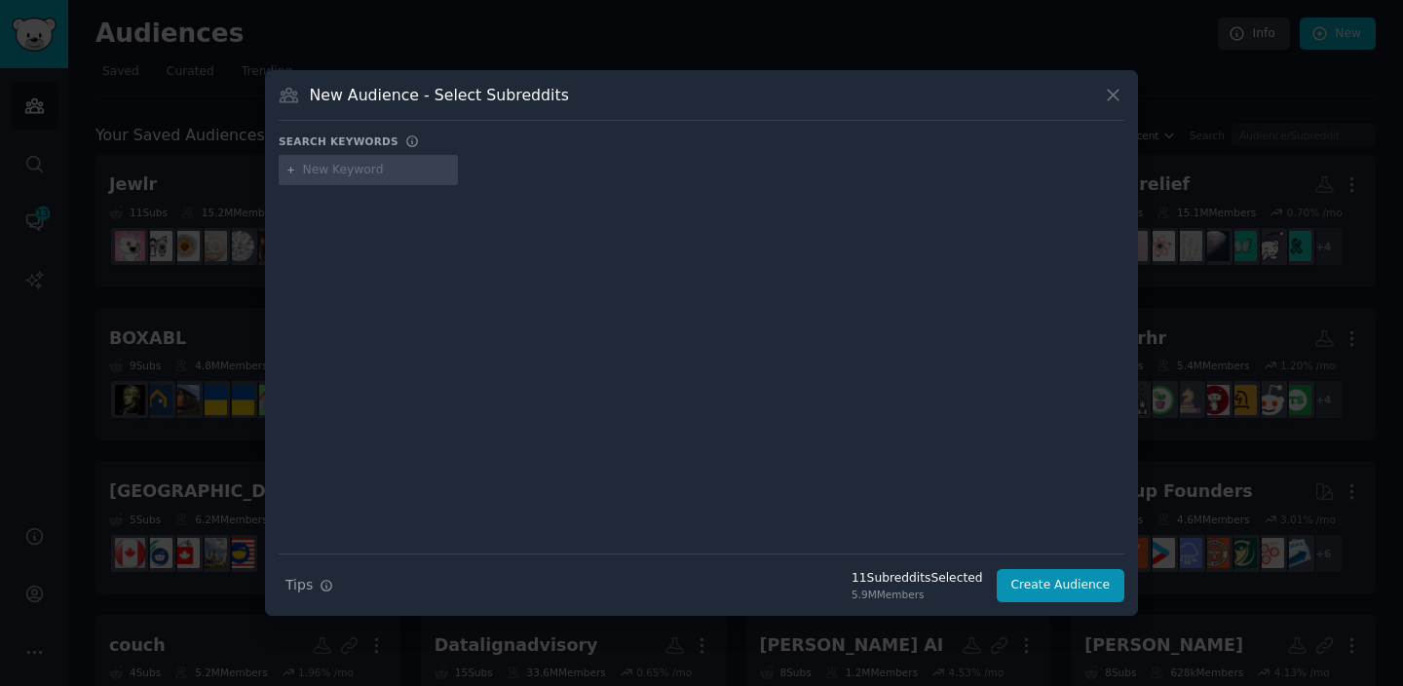
click at [375, 170] on input "text" at bounding box center [377, 171] width 148 height 18
type input "[GEOGRAPHIC_DATA]"
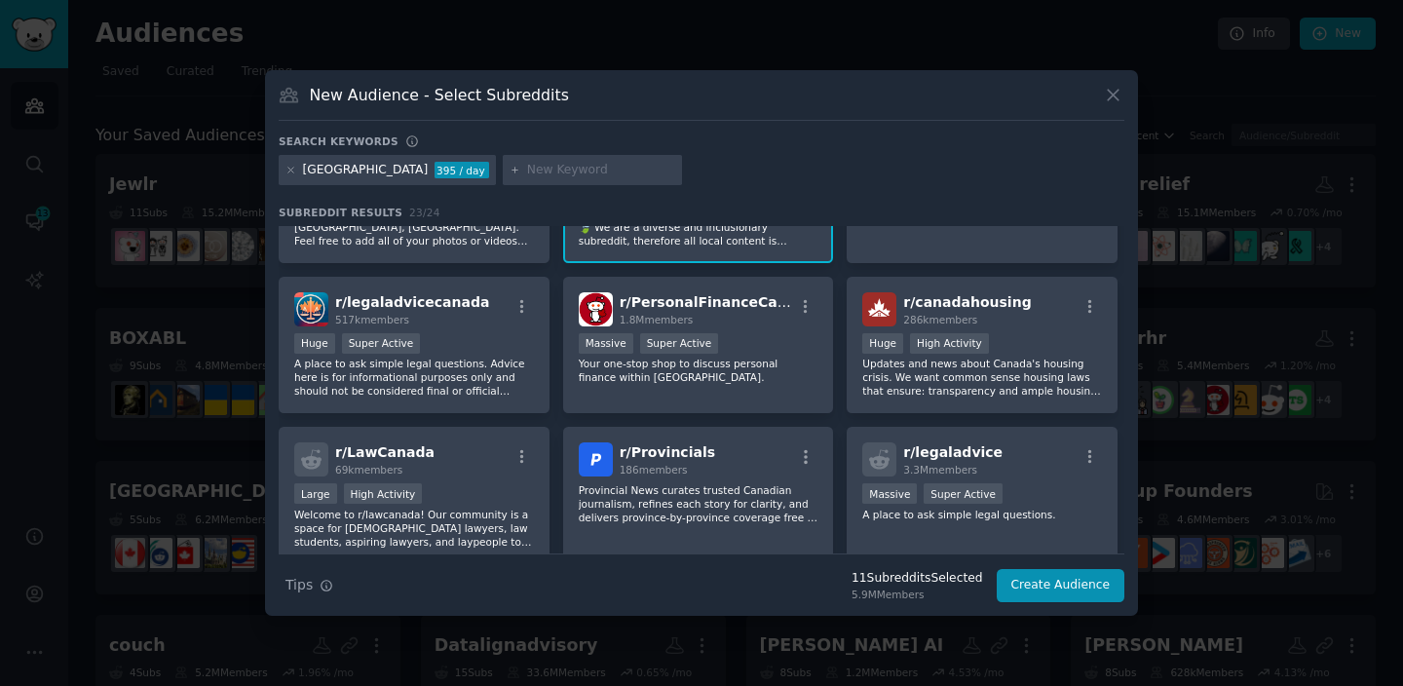
scroll to position [399, 0]
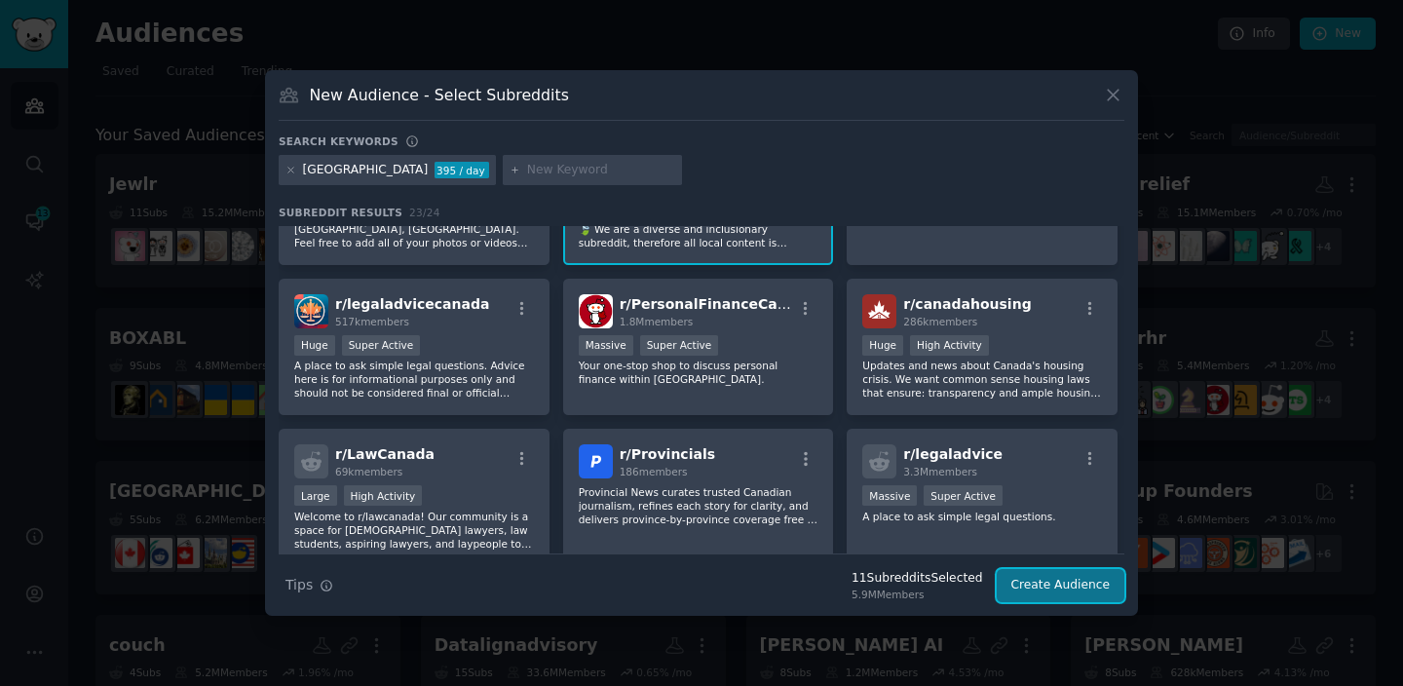
click at [1074, 582] on button "Create Audience" at bounding box center [1061, 585] width 129 height 33
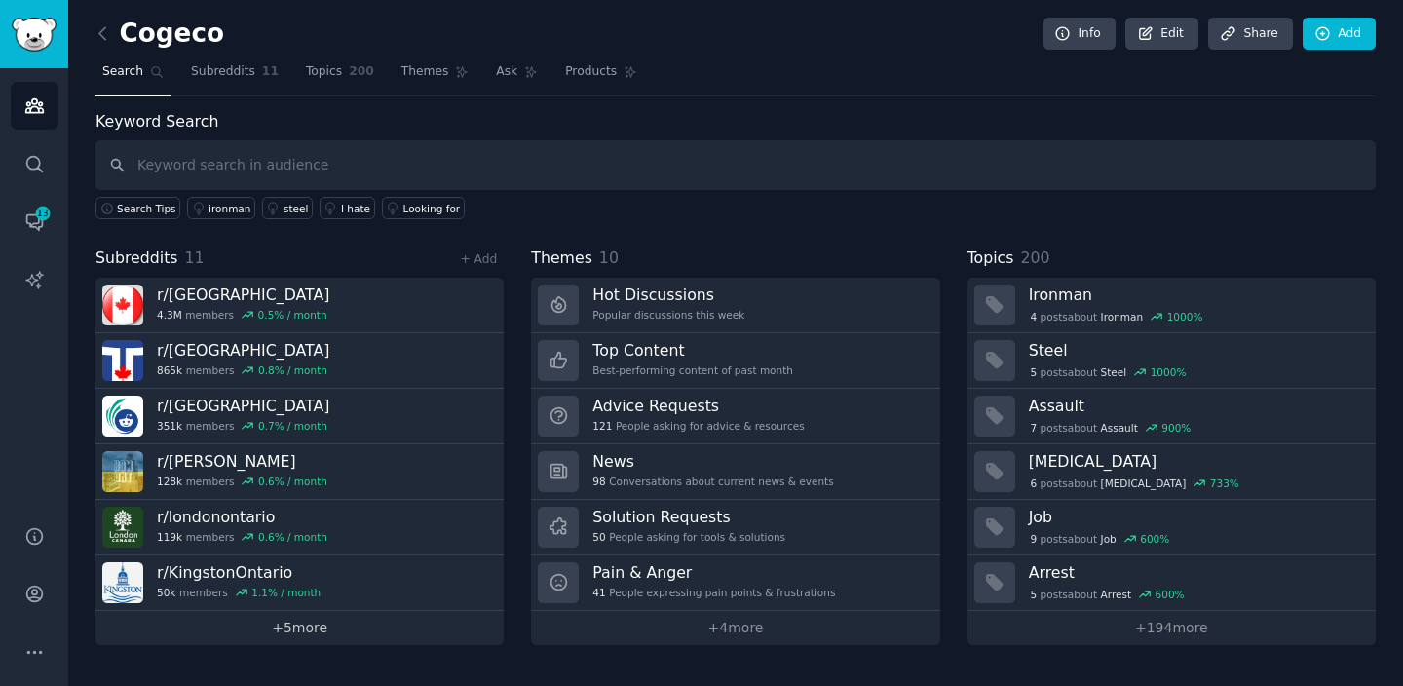
click at [409, 631] on link "+ 5 more" at bounding box center [299, 628] width 408 height 34
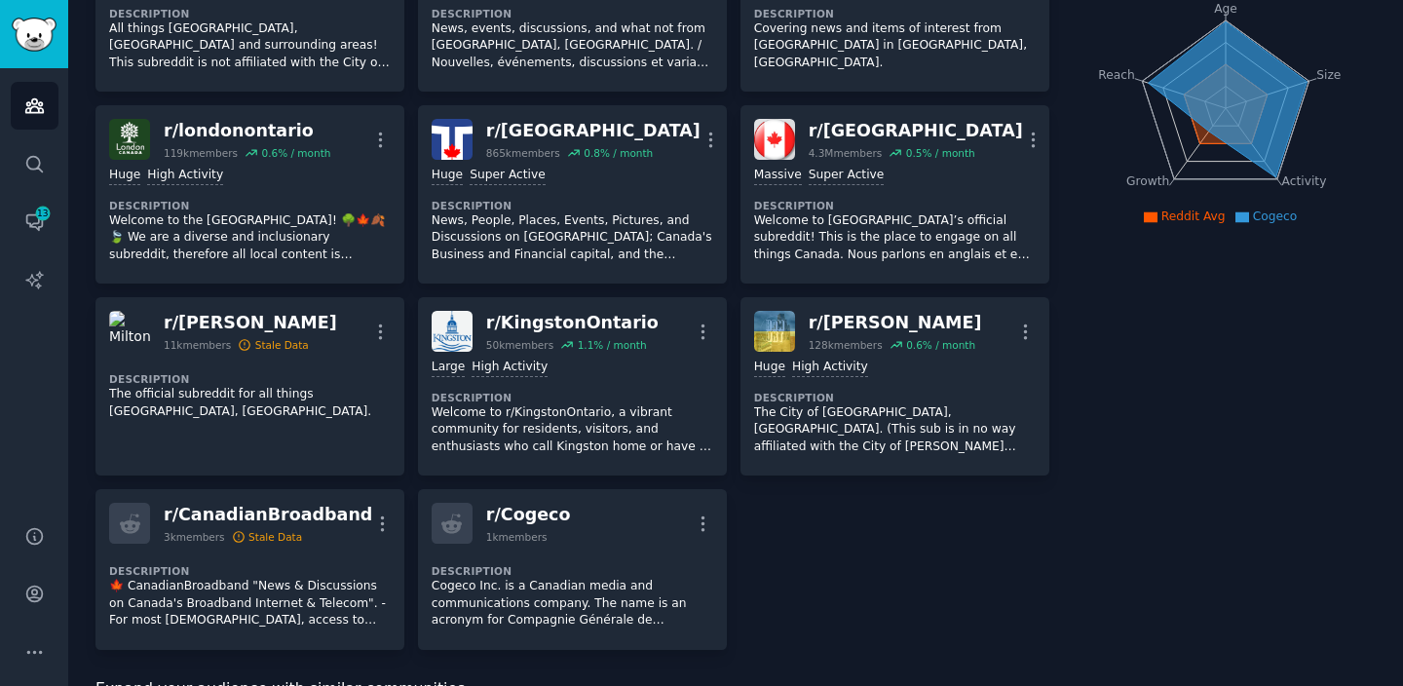
scroll to position [259, 0]
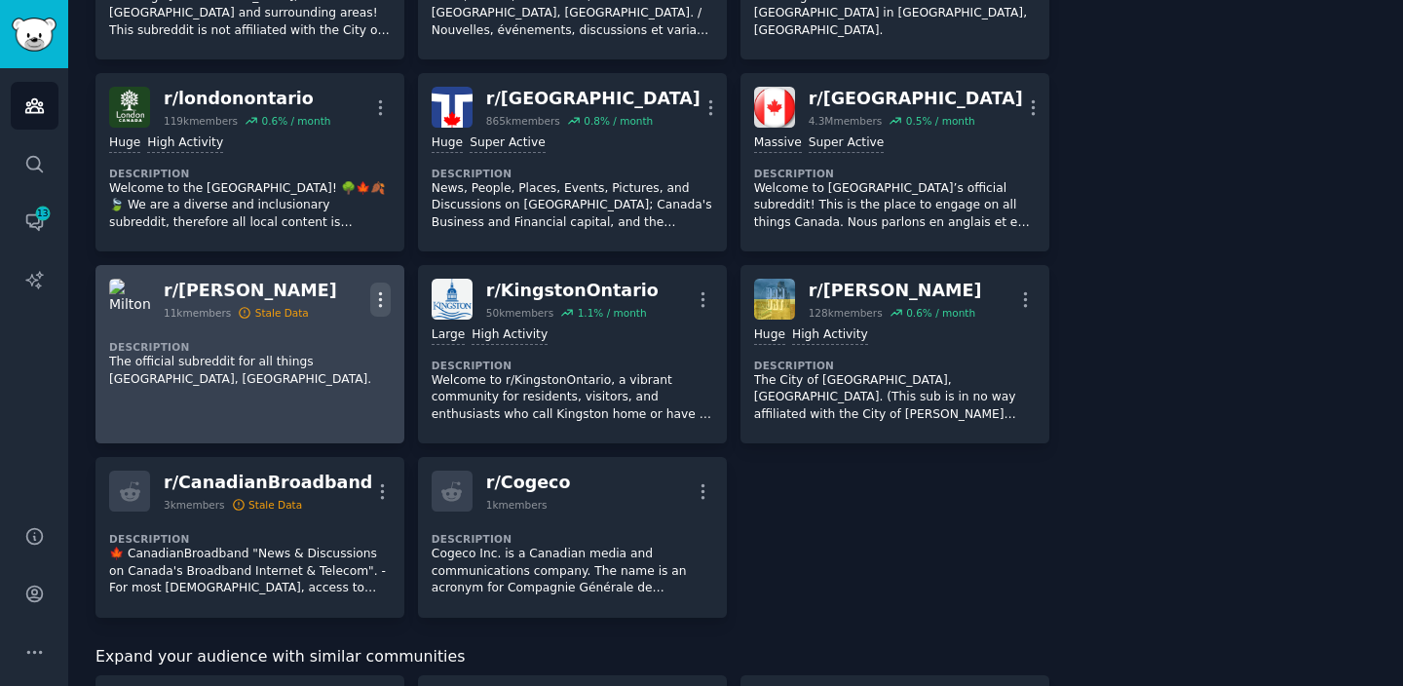
click at [383, 289] on icon "button" at bounding box center [380, 299] width 20 height 20
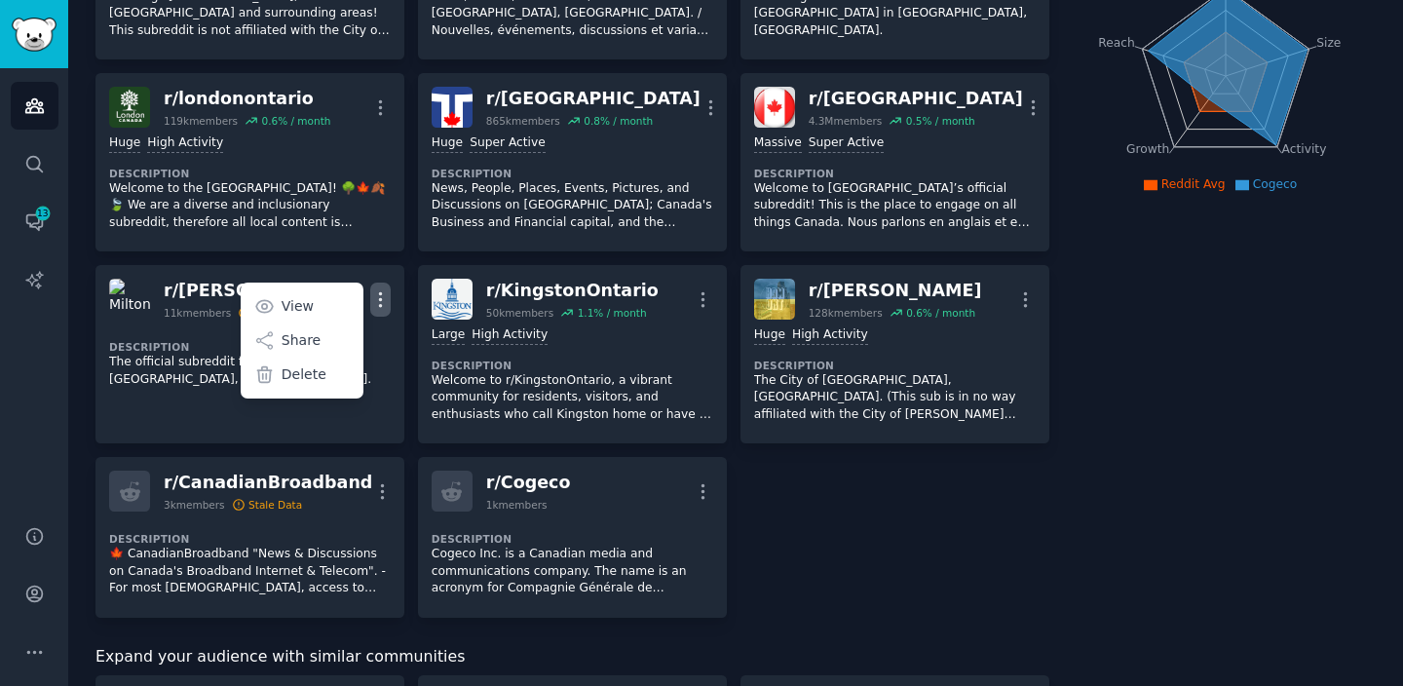
click at [900, 544] on div "r/ BurlingtonON 34k members 1.6 % / month More Large High Activity Description …" at bounding box center [572, 249] width 954 height 737
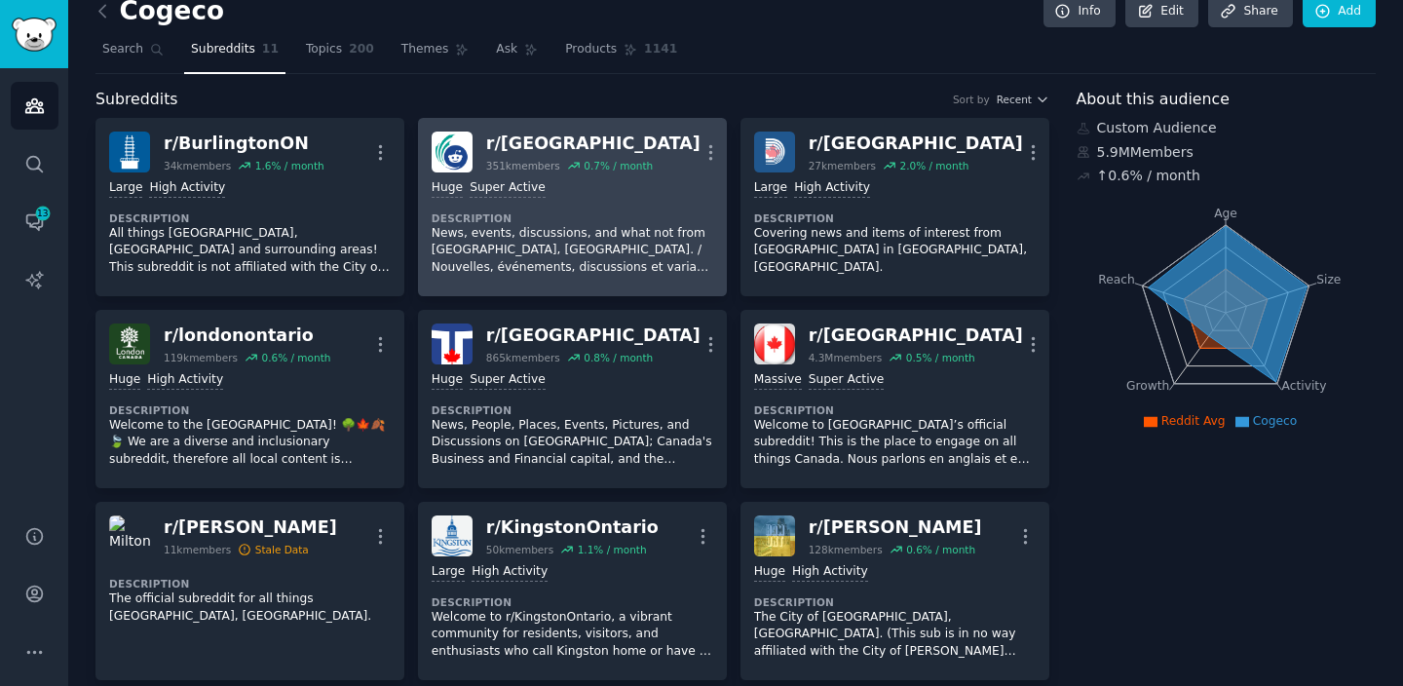
scroll to position [26, 0]
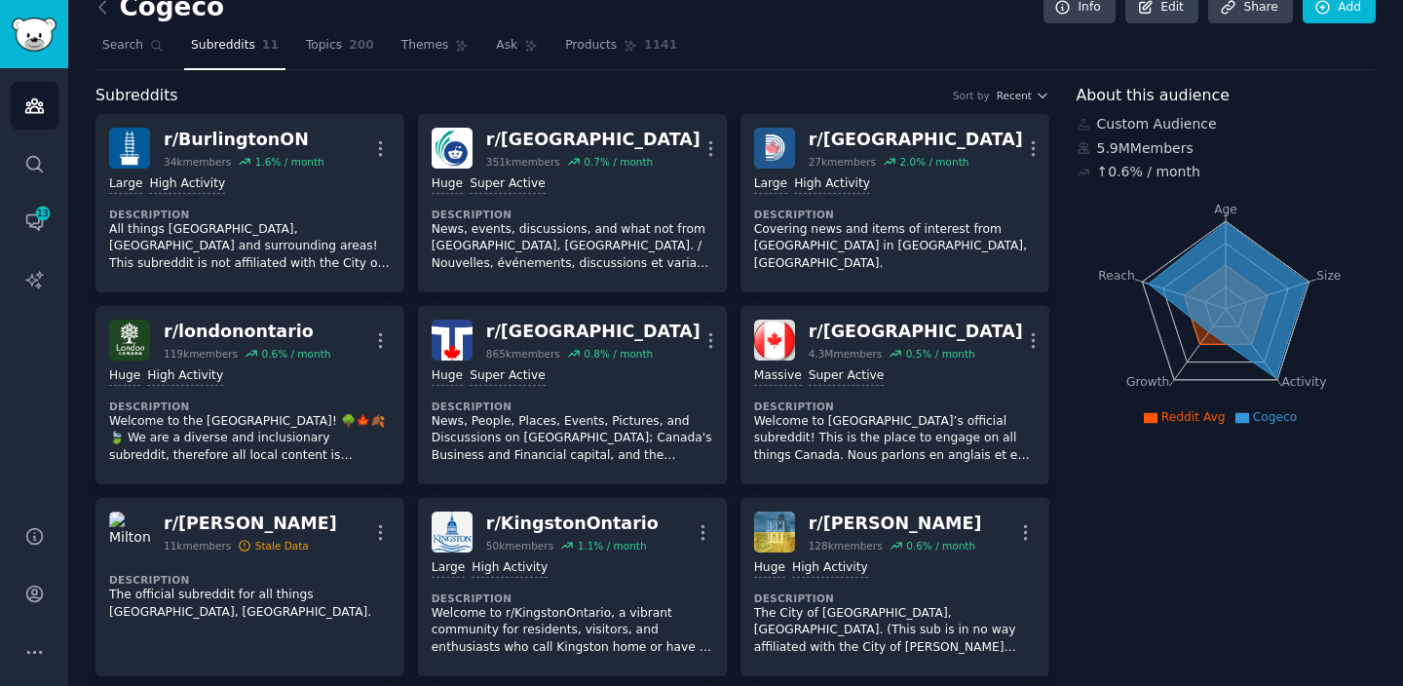
click at [1307, 23] on div "Cogeco Info Edit Share Add" at bounding box center [735, 11] width 1280 height 40
click at [1313, 16] on link "Add" at bounding box center [1339, 7] width 73 height 33
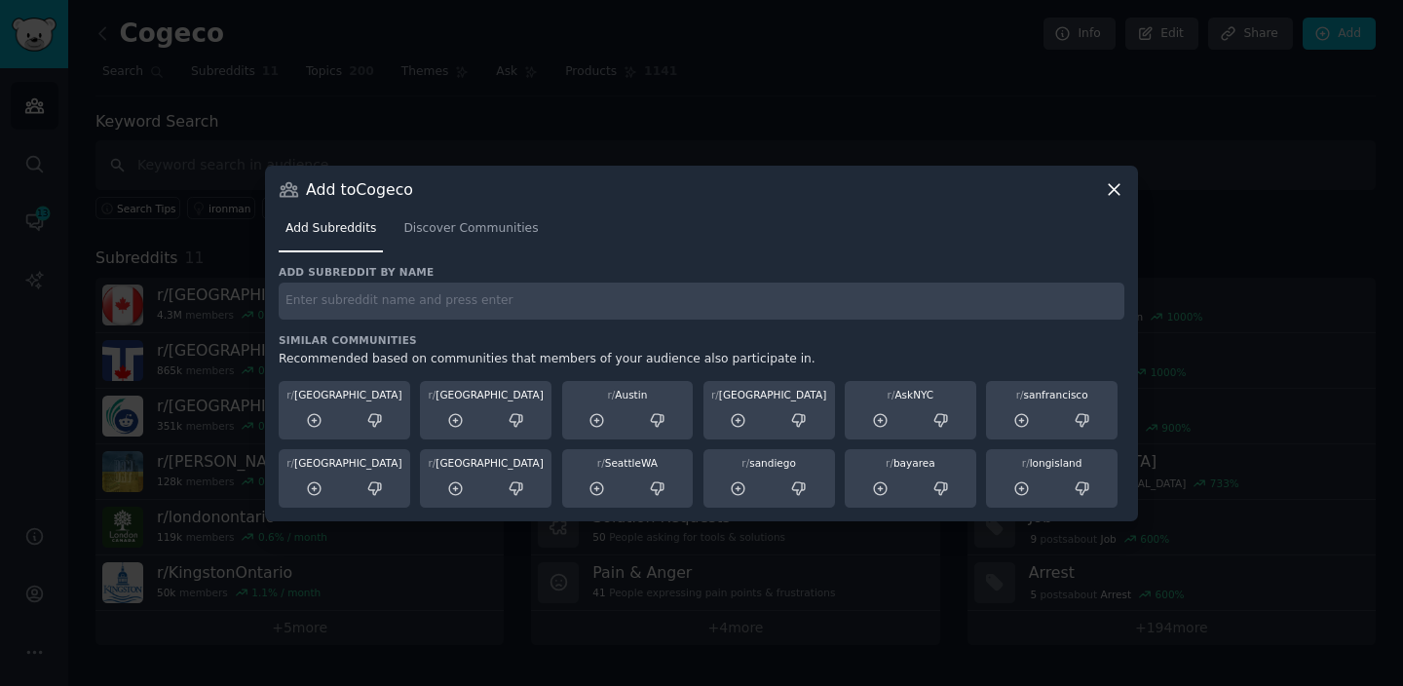
click at [668, 324] on div "Add subreddit by name Similar Communities Recommended based on communities that…" at bounding box center [702, 386] width 846 height 243
click at [663, 308] on input "text" at bounding box center [702, 302] width 846 height 38
type input "[PERSON_NAME]"
paste input "r/Peterborough"
click at [294, 303] on input "r/Peterborough" at bounding box center [702, 302] width 846 height 38
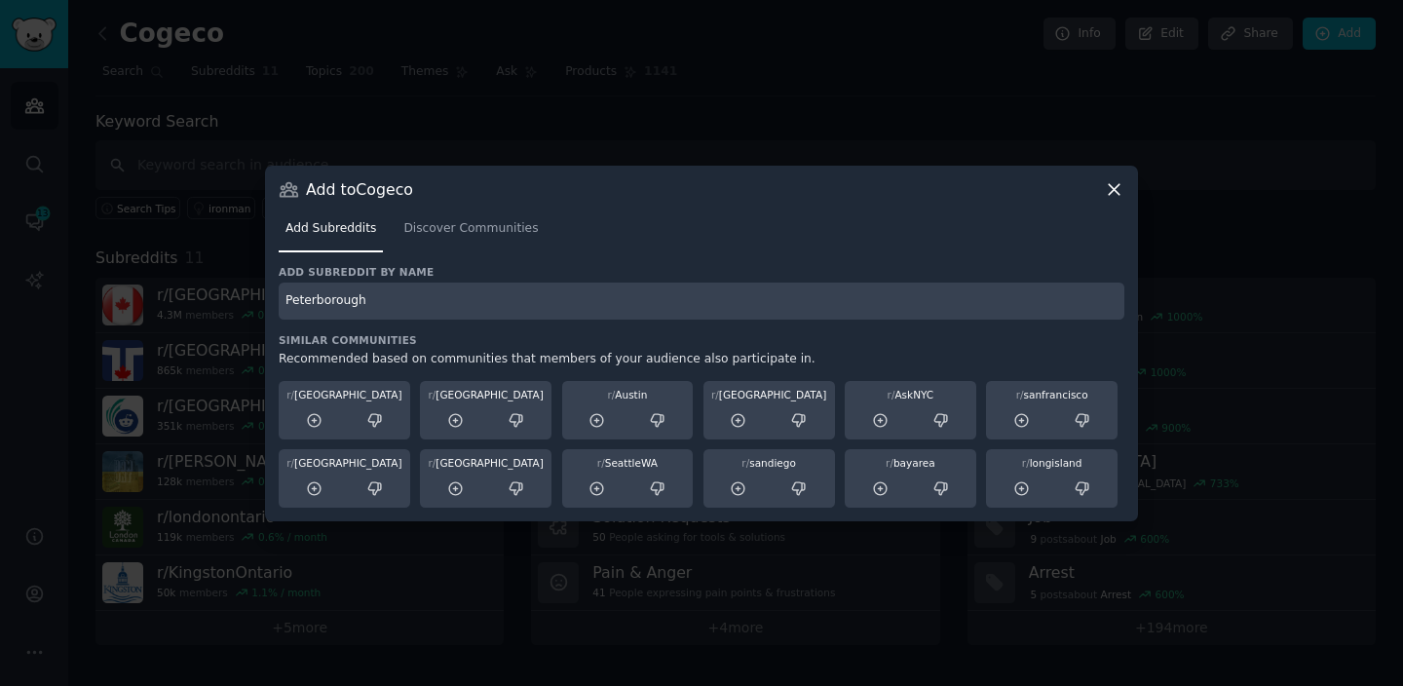
type input "Peterborough"
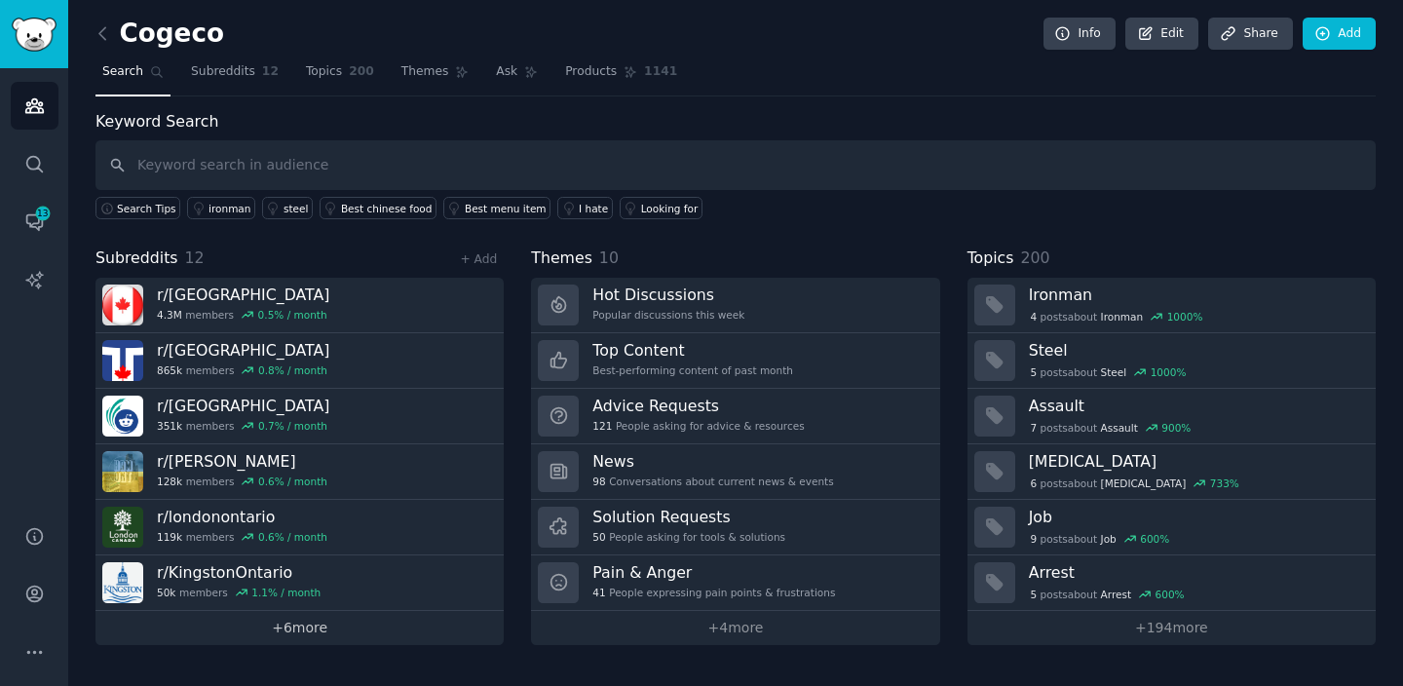
click at [380, 622] on link "+ 6 more" at bounding box center [299, 628] width 408 height 34
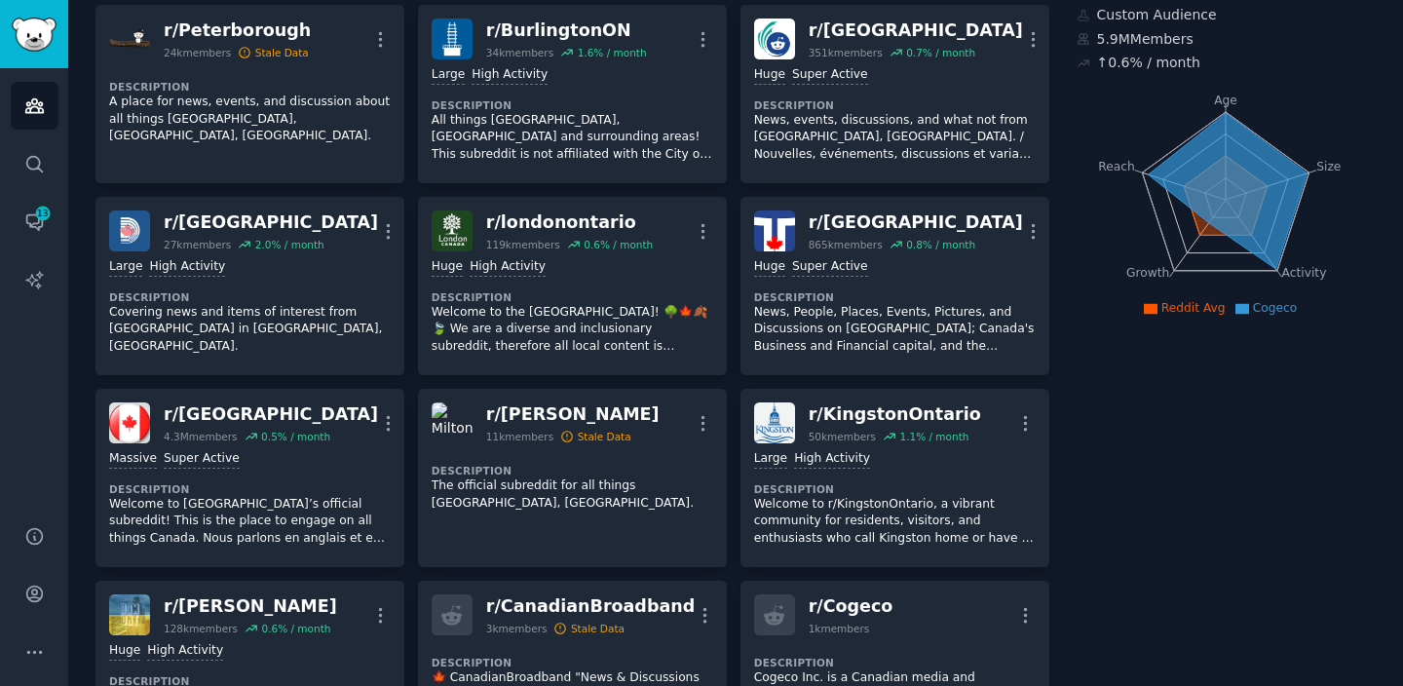
scroll to position [34, 0]
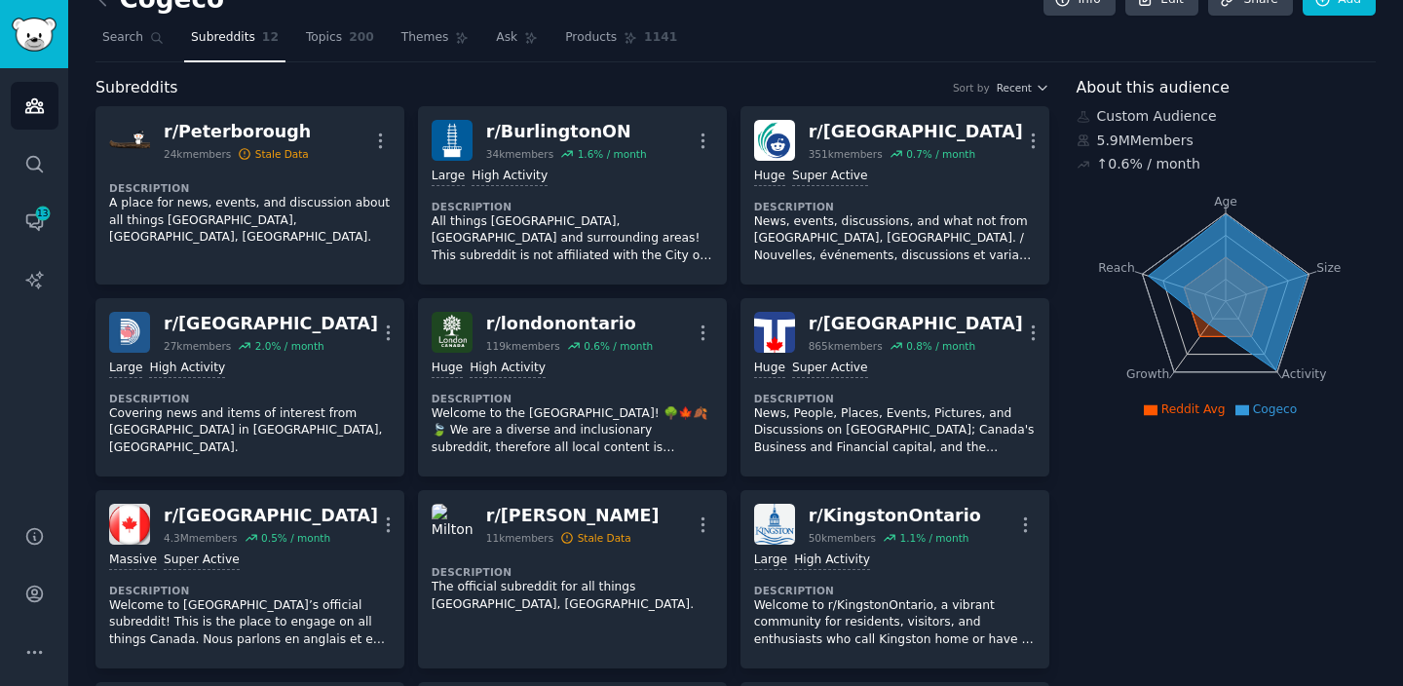
click at [991, 83] on div "Sort by Recent" at bounding box center [1001, 88] width 96 height 14
click at [1010, 83] on span "Recent" at bounding box center [1014, 88] width 35 height 14
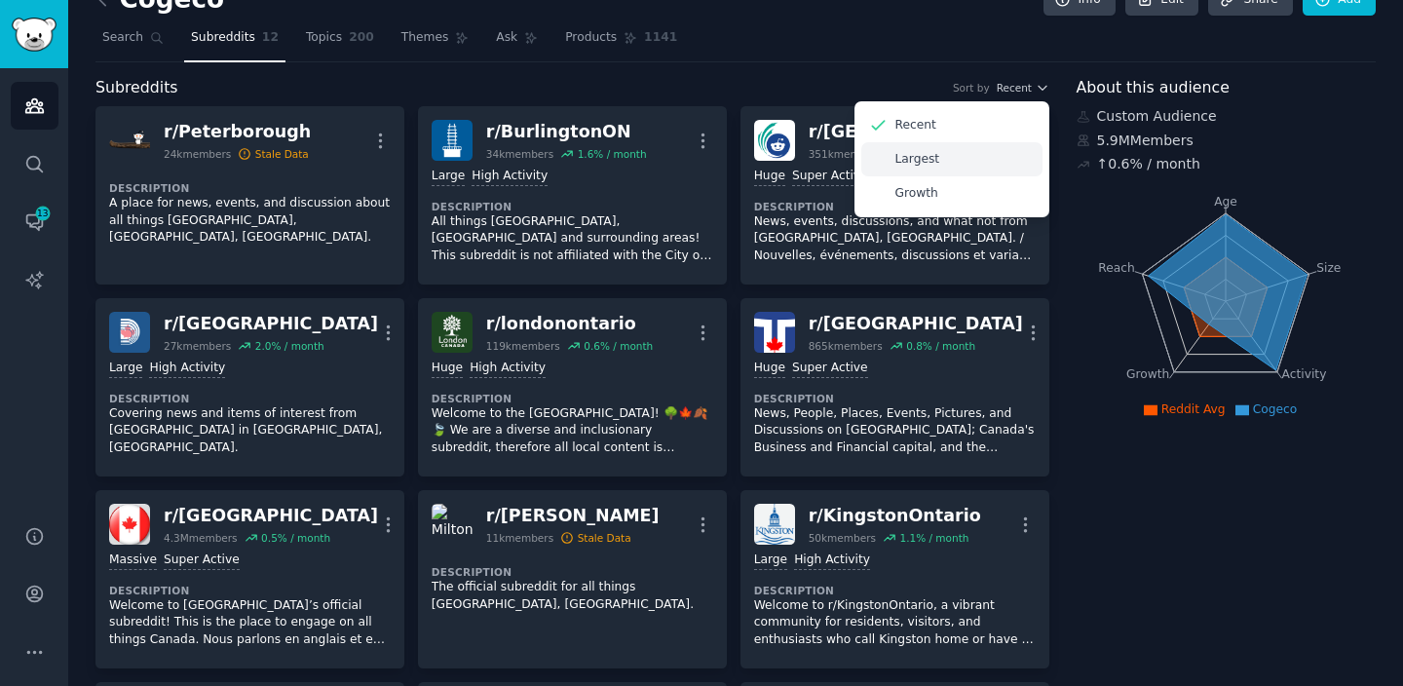
click at [974, 167] on div "Largest" at bounding box center [951, 159] width 181 height 34
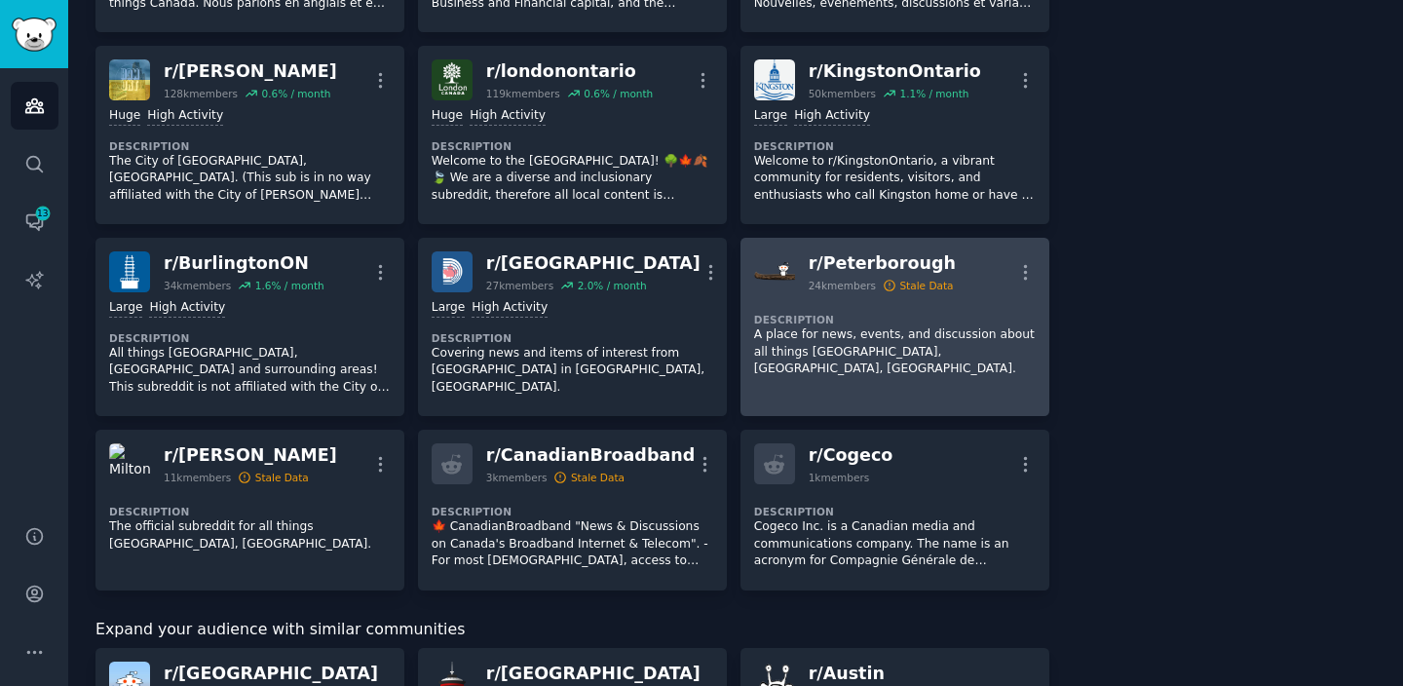
scroll to position [0, 0]
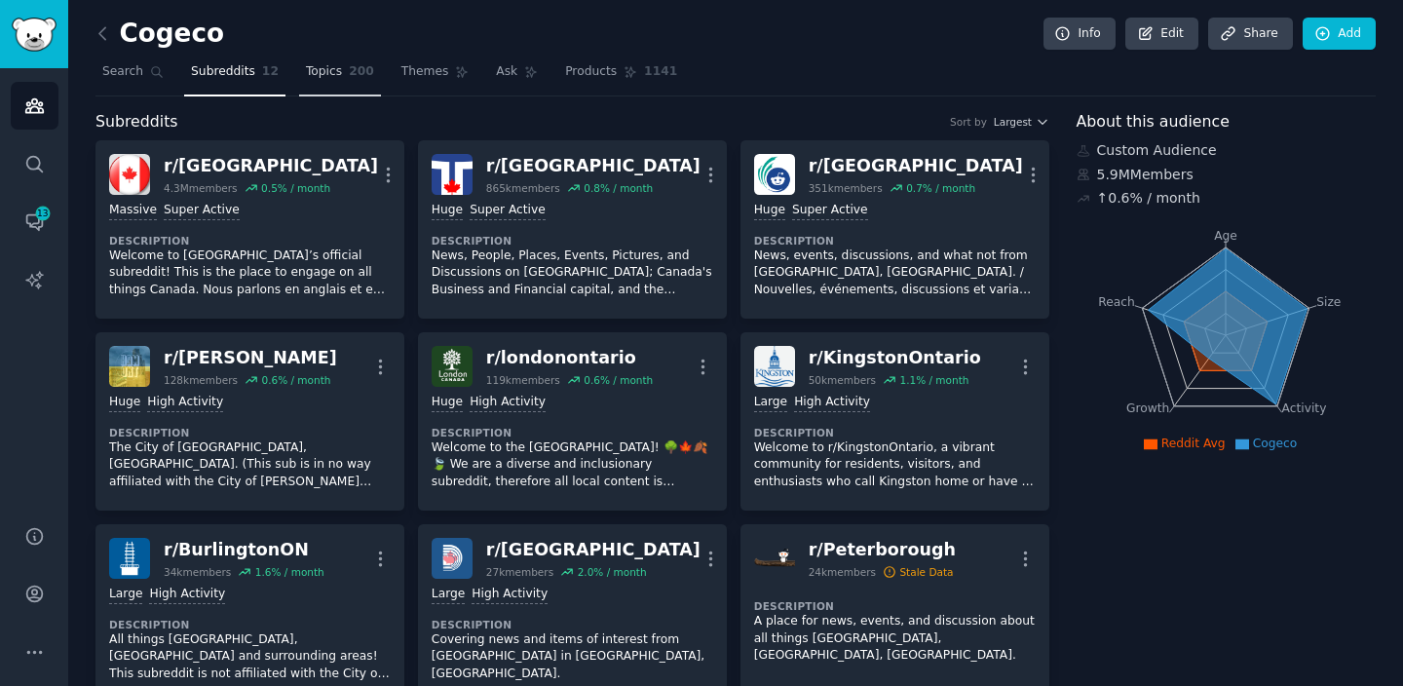
click at [334, 79] on span "Topics" at bounding box center [324, 72] width 36 height 18
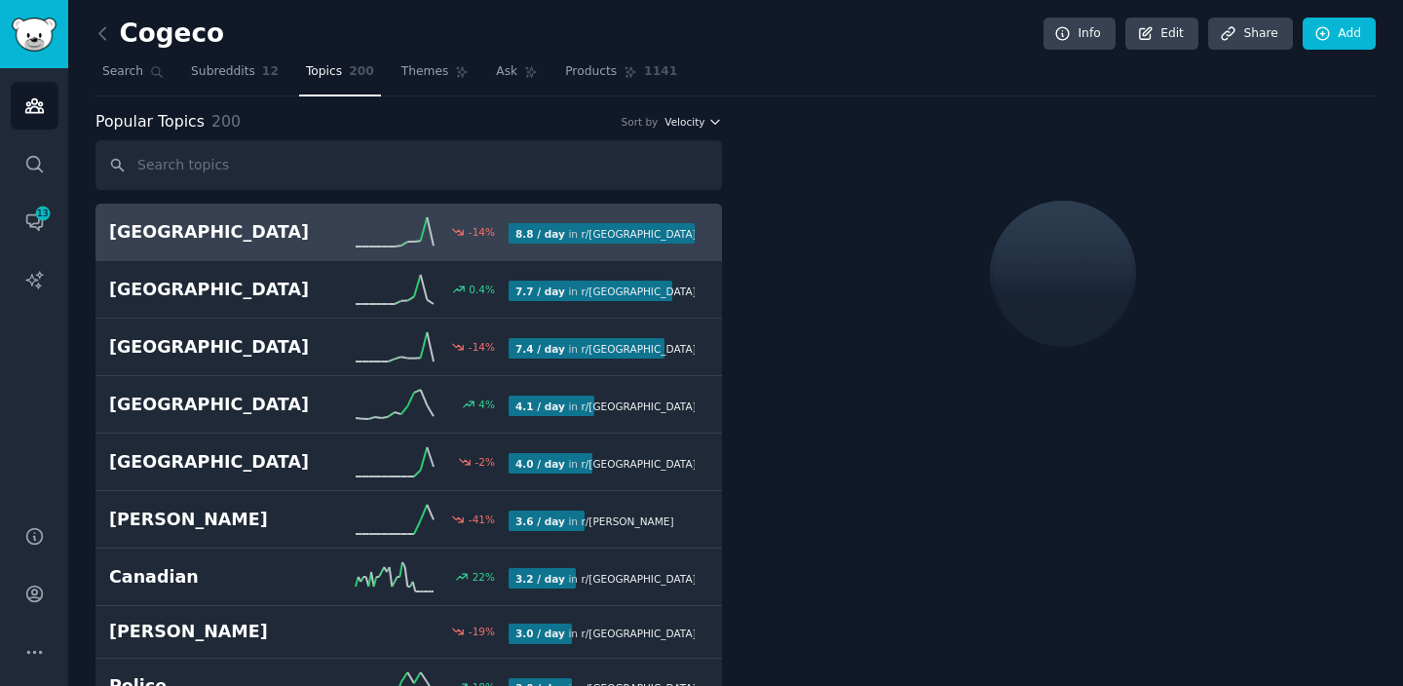
click at [697, 120] on span "Velocity" at bounding box center [685, 122] width 40 height 14
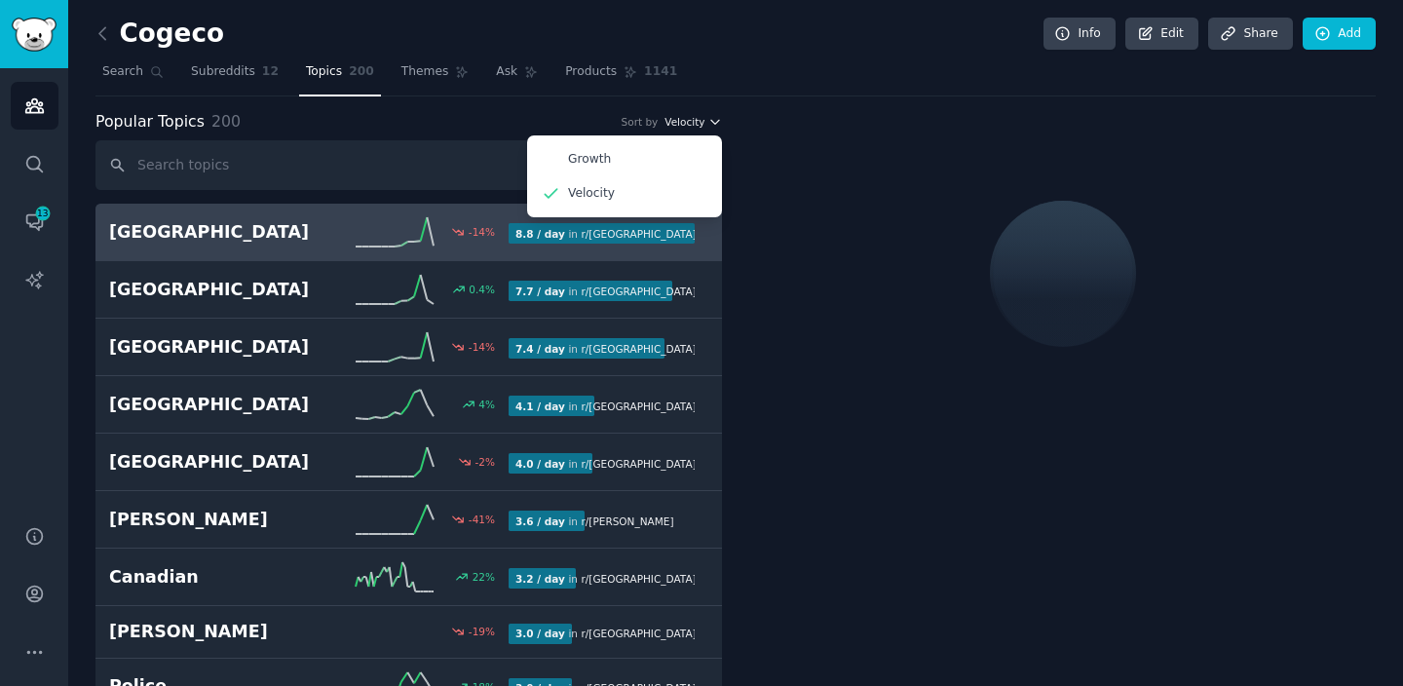
click at [697, 120] on span "Velocity" at bounding box center [685, 122] width 40 height 14
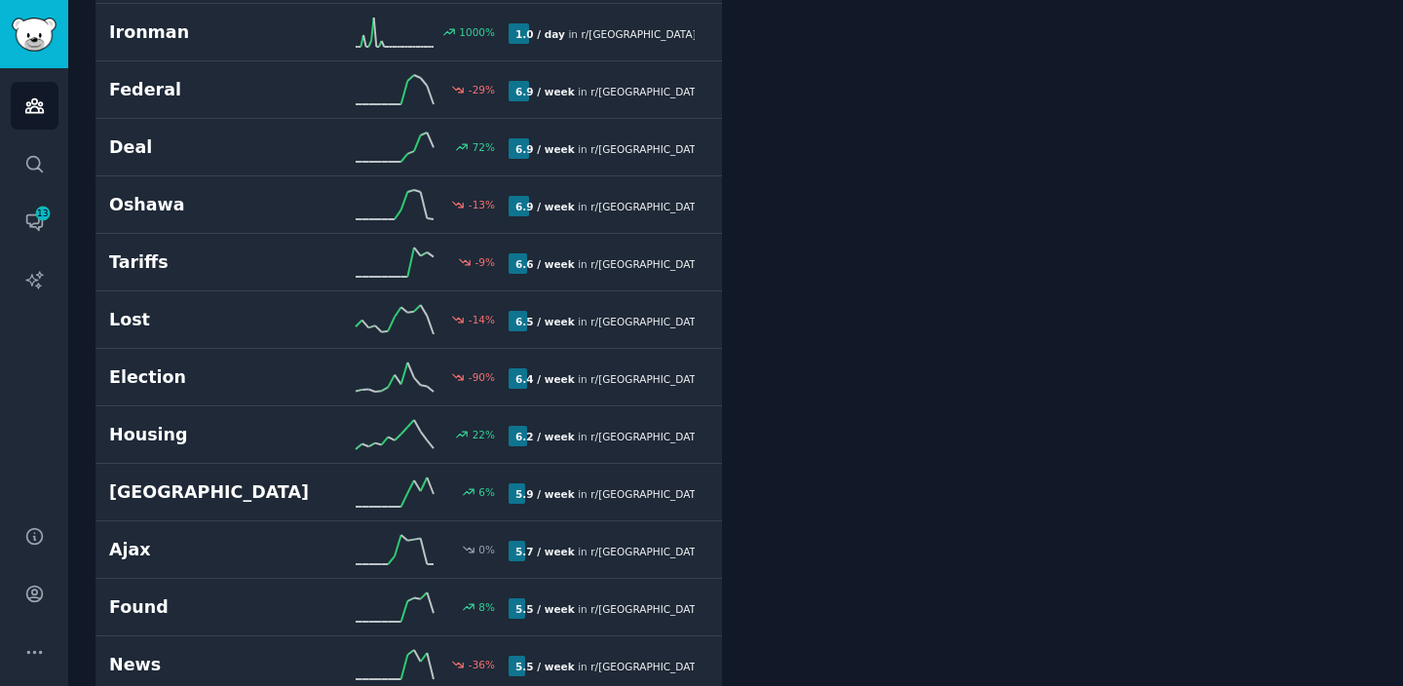
scroll to position [1527, 0]
